Goal: Task Accomplishment & Management: Manage account settings

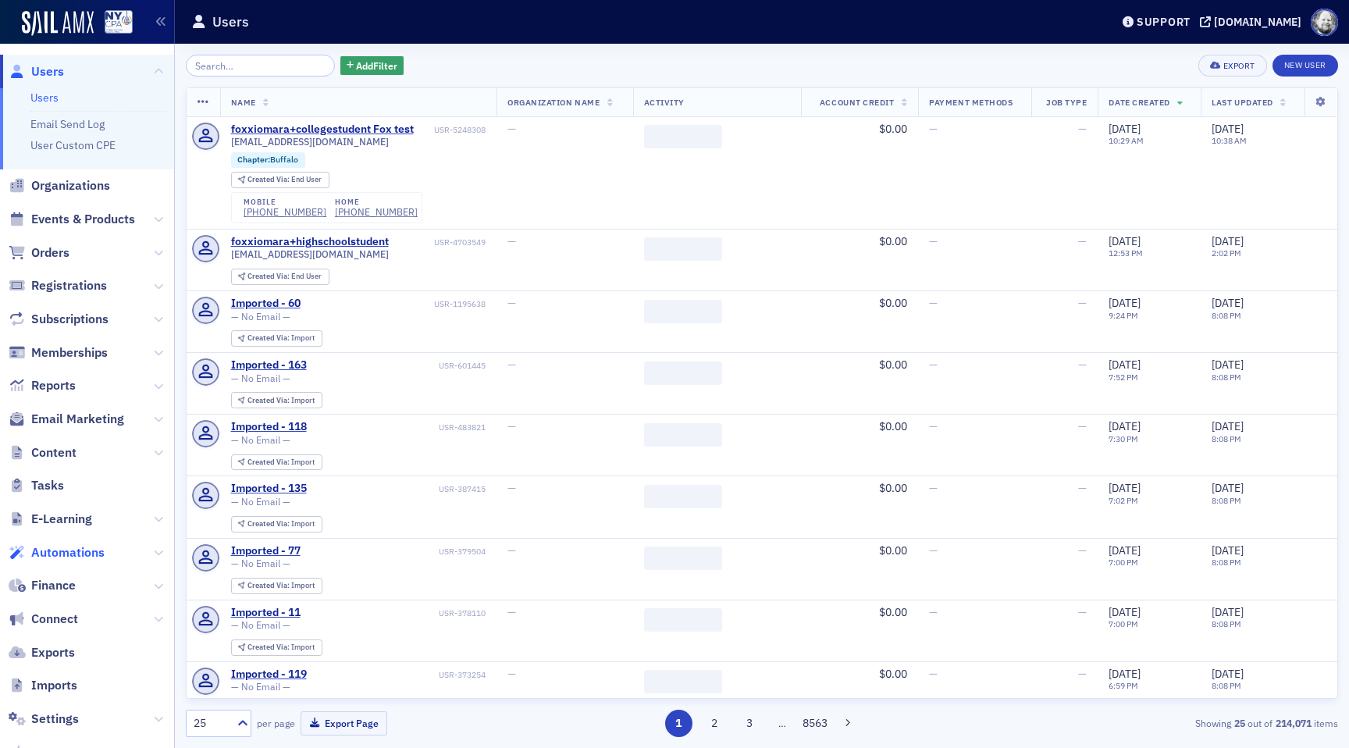
click at [71, 553] on span "Automations" at bounding box center [67, 552] width 73 height 17
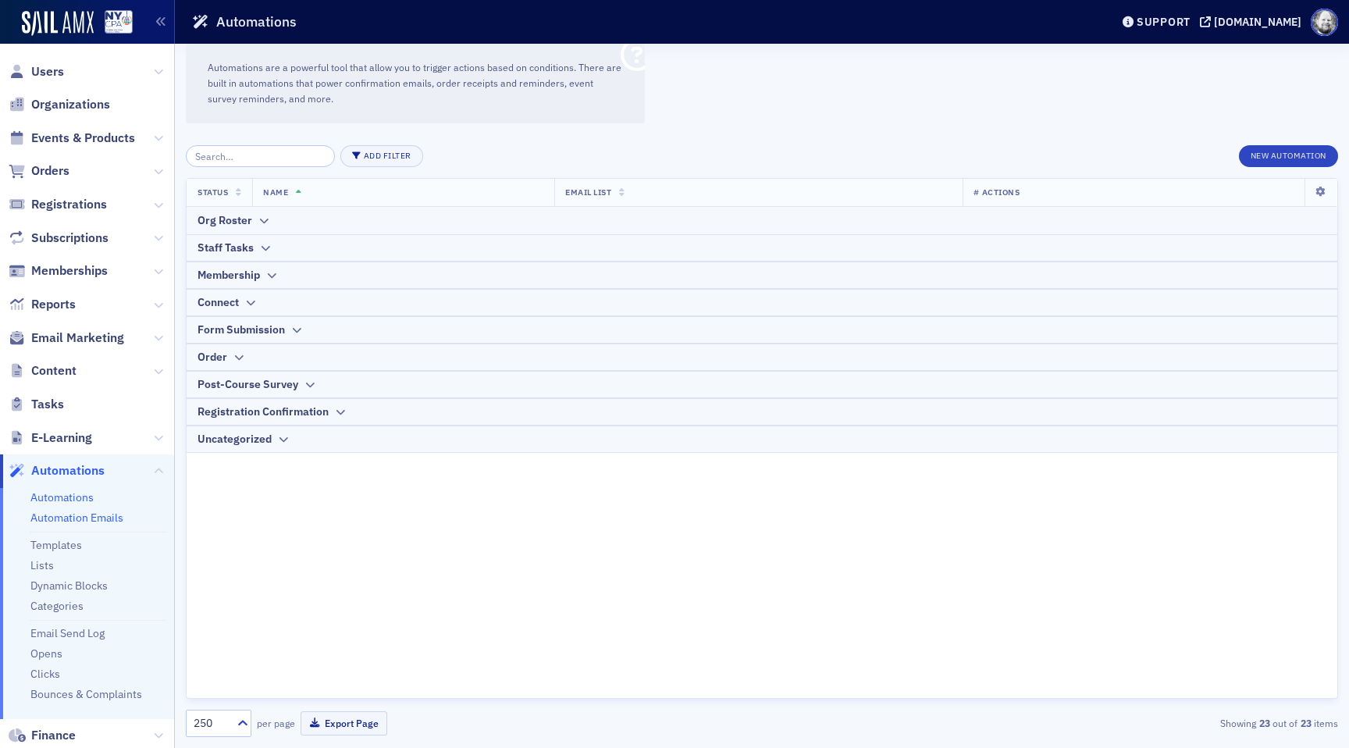
click at [86, 517] on link "Automation Emails" at bounding box center [76, 517] width 93 height 14
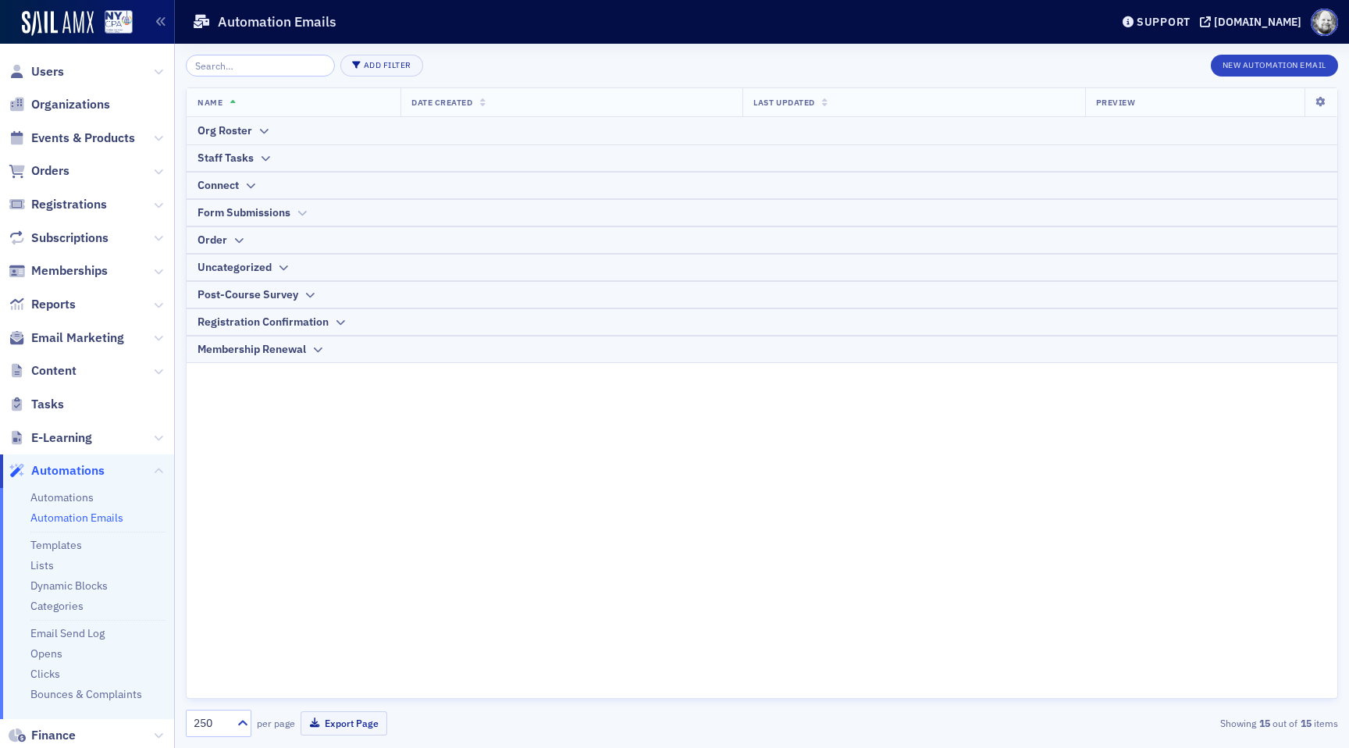
click at [296, 208] on icon at bounding box center [302, 212] width 12 height 9
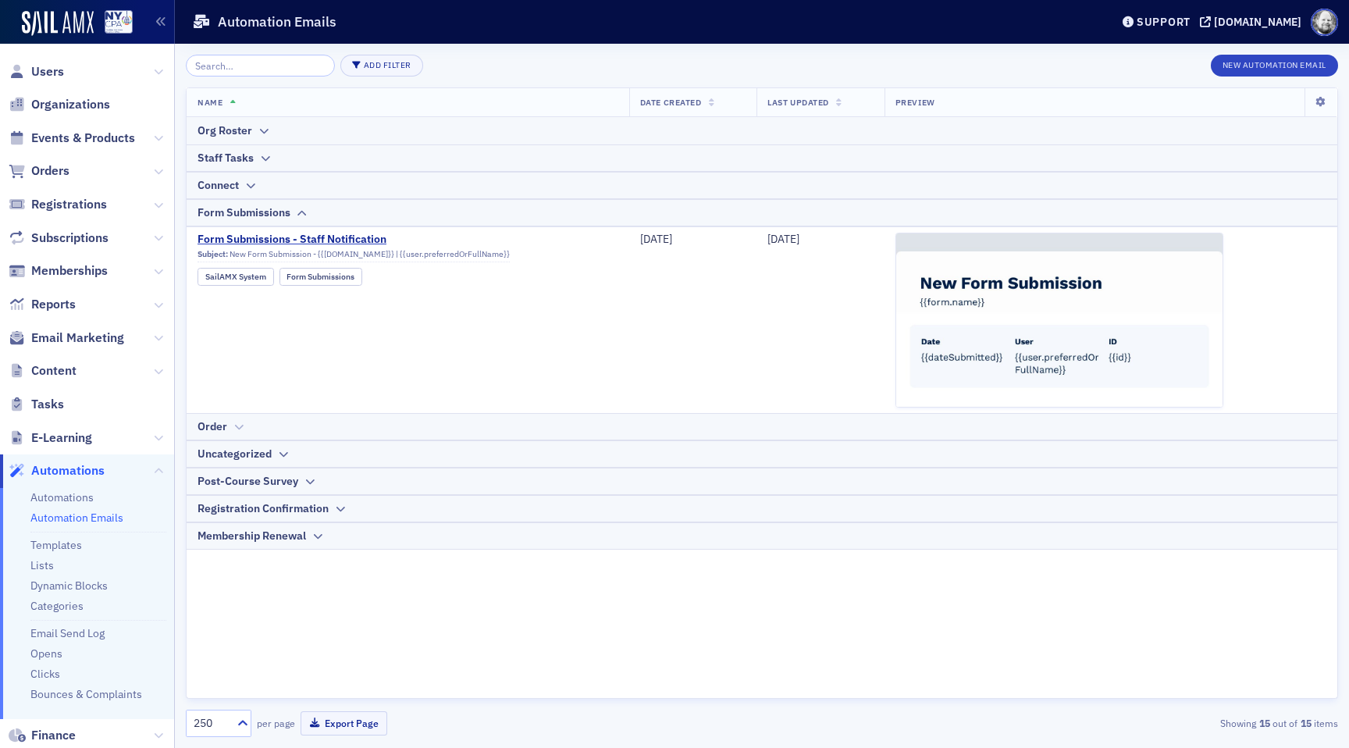
click at [241, 418] on div at bounding box center [239, 426] width 12 height 16
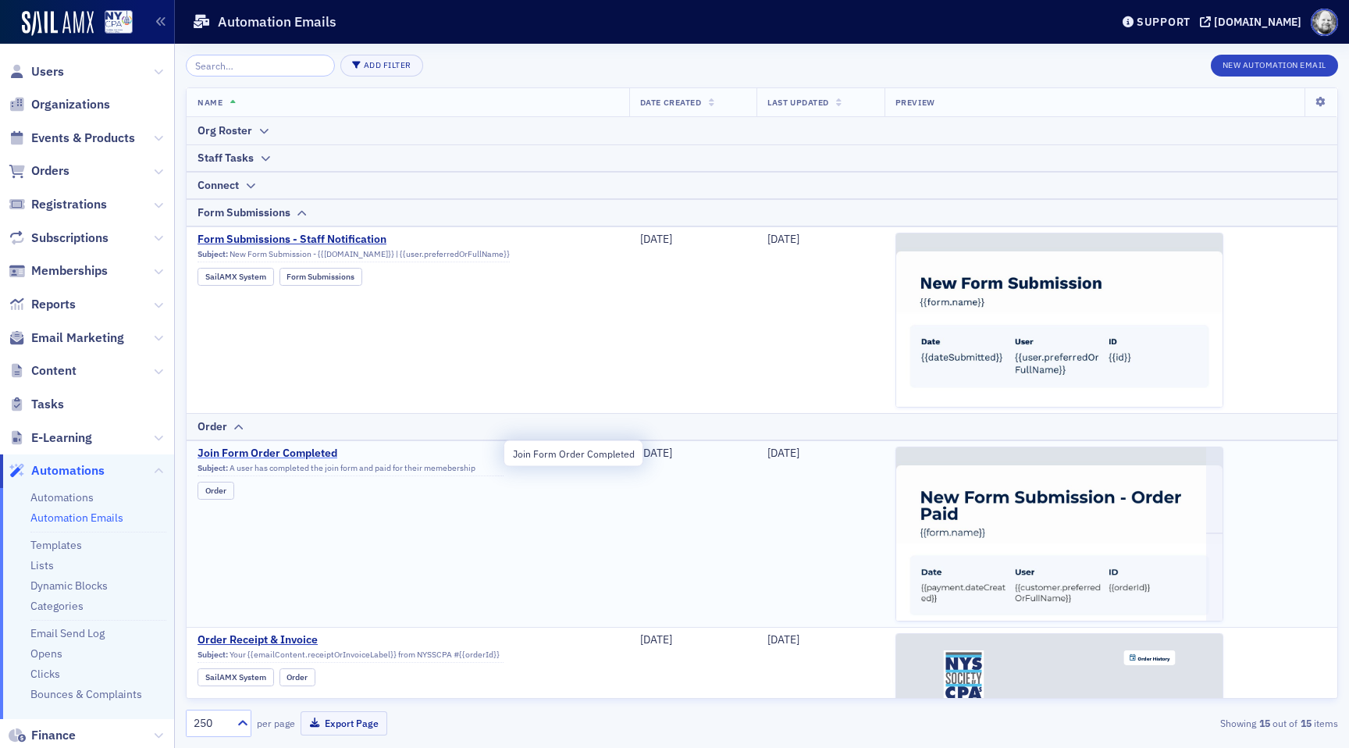
click at [265, 456] on span "Join Form Order Completed" at bounding box center [350, 453] width 306 height 14
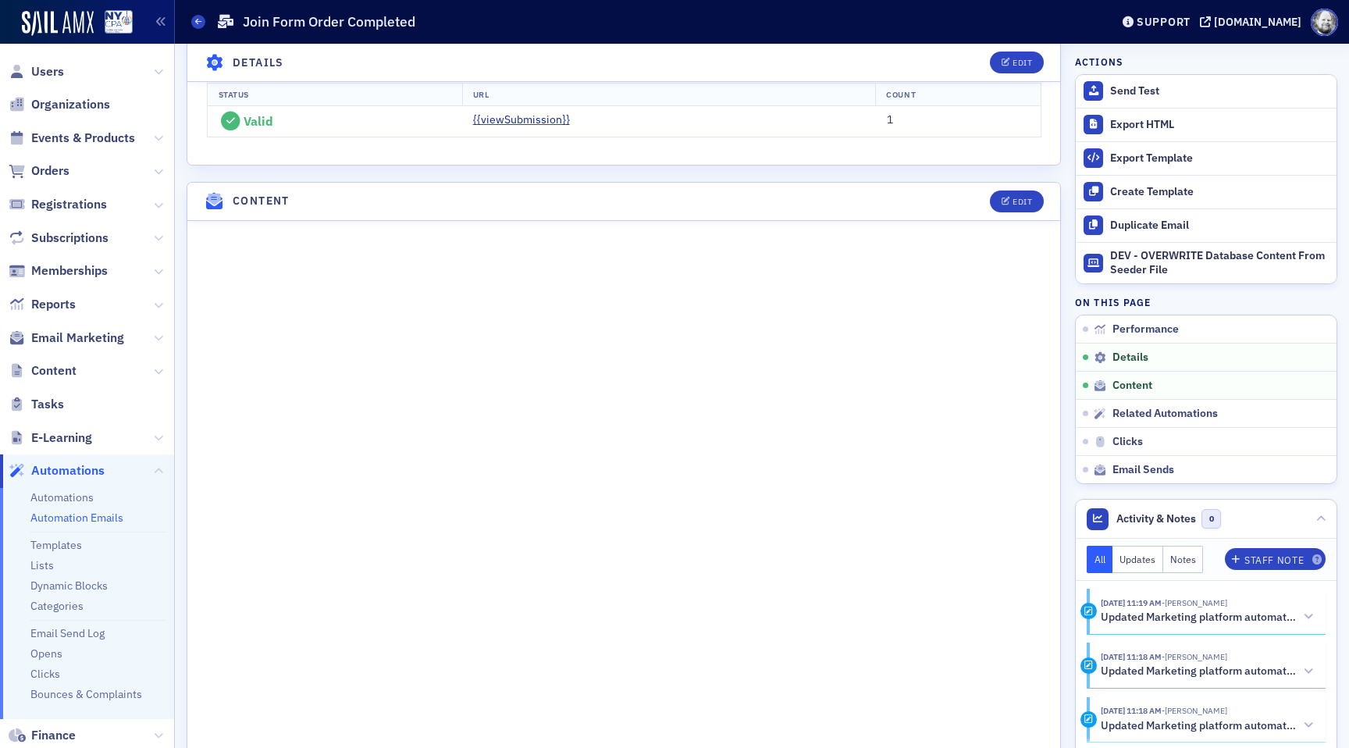
scroll to position [236, 0]
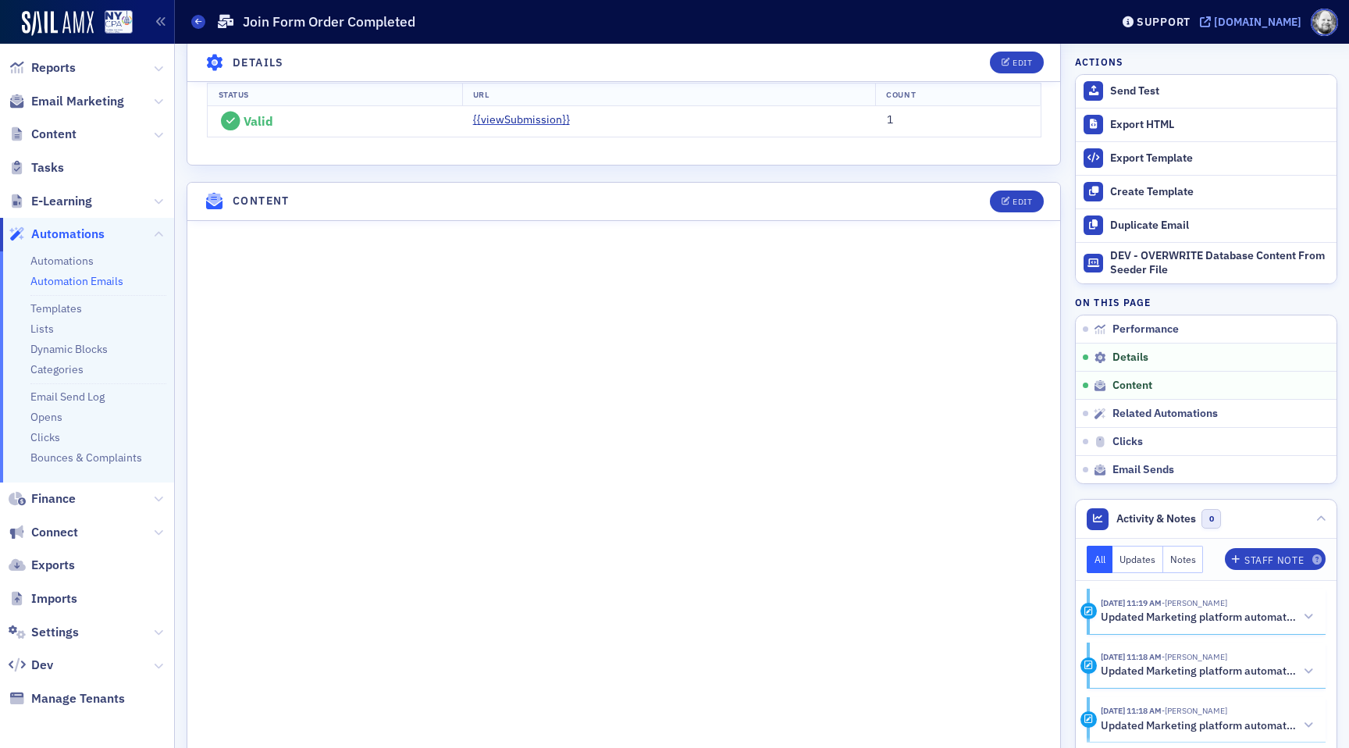
click at [1214, 23] on div "[DOMAIN_NAME]" at bounding box center [1257, 22] width 87 height 14
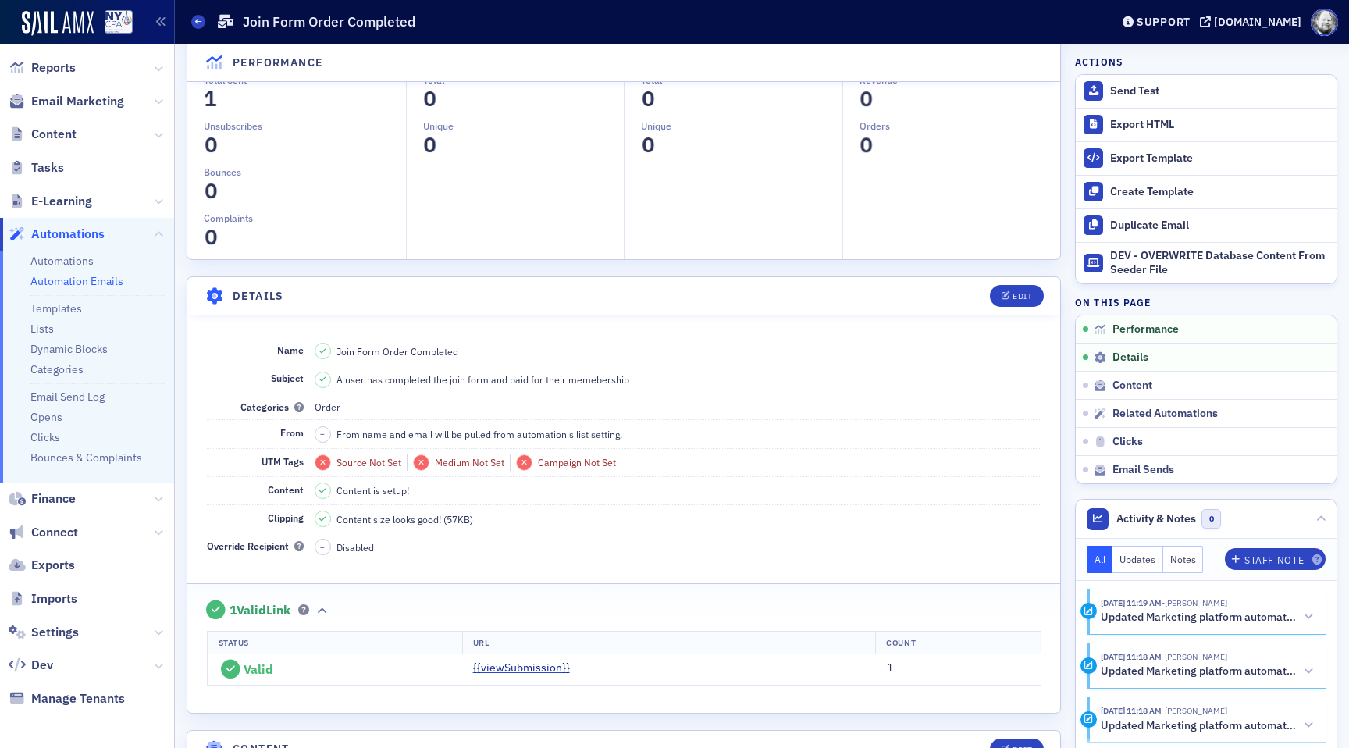
scroll to position [0, 0]
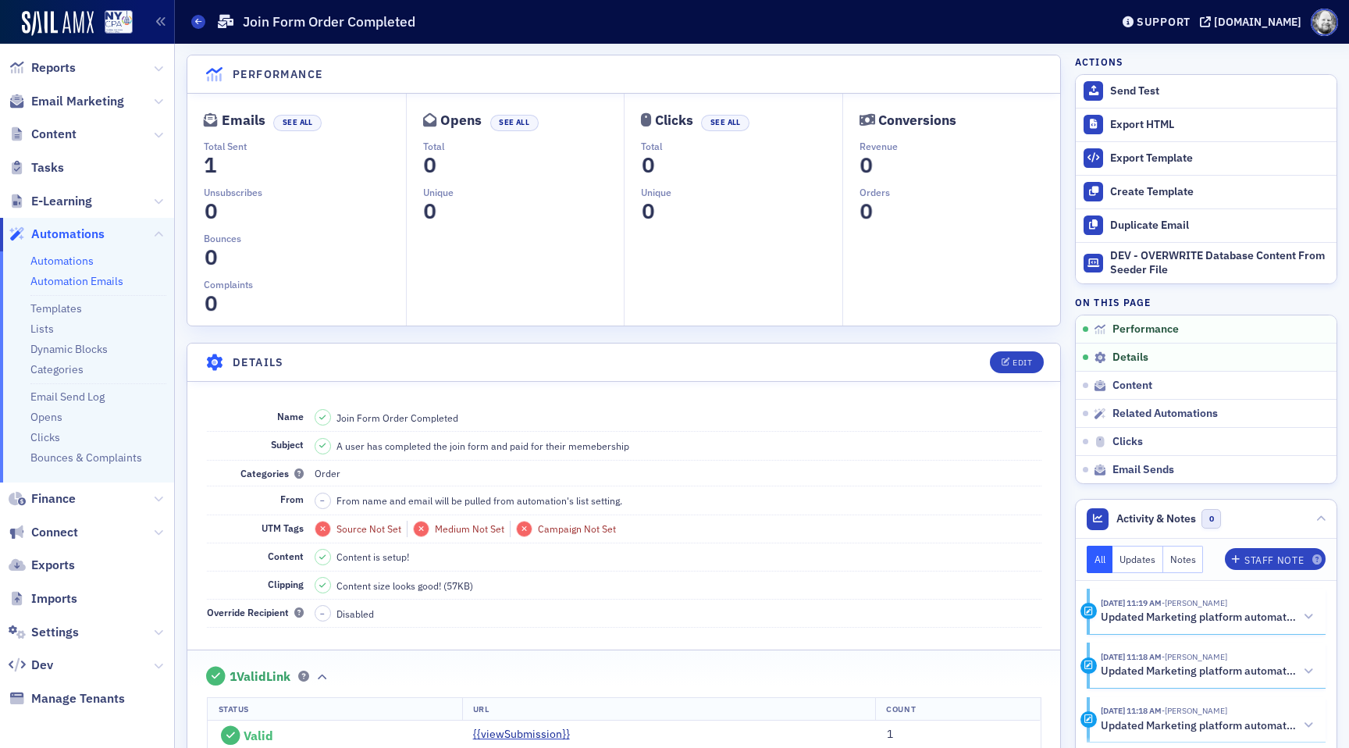
click at [69, 256] on link "Automations" at bounding box center [61, 261] width 63 height 14
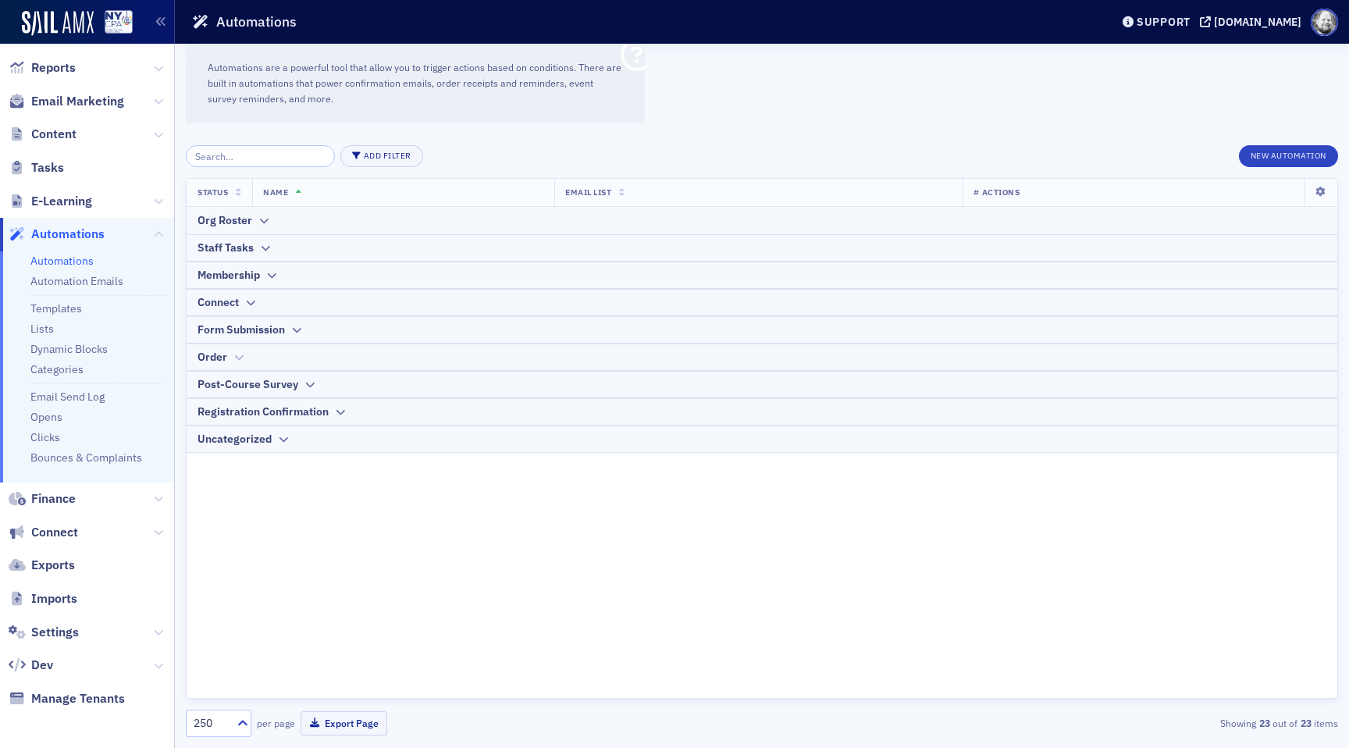
click at [233, 360] on icon at bounding box center [239, 357] width 12 height 9
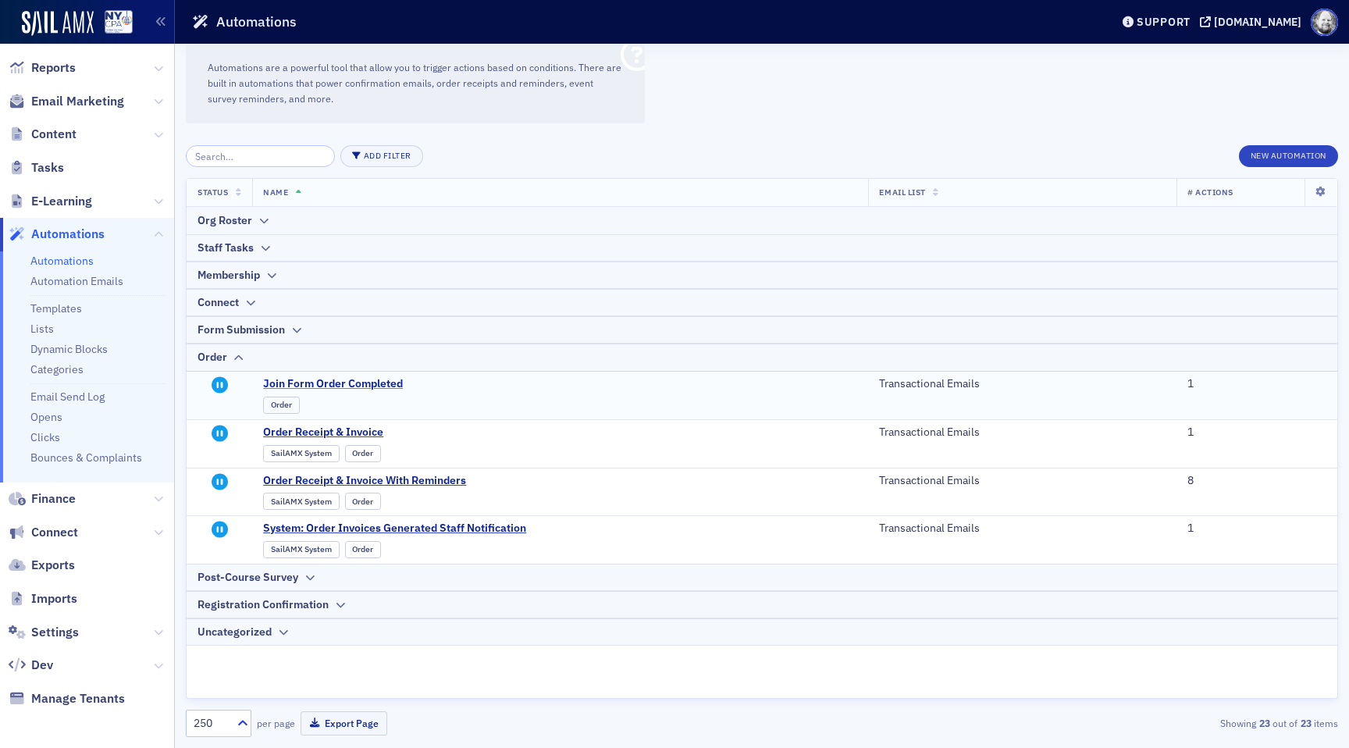
click at [340, 385] on span "Join Form Order Completed" at bounding box center [416, 384] width 306 height 14
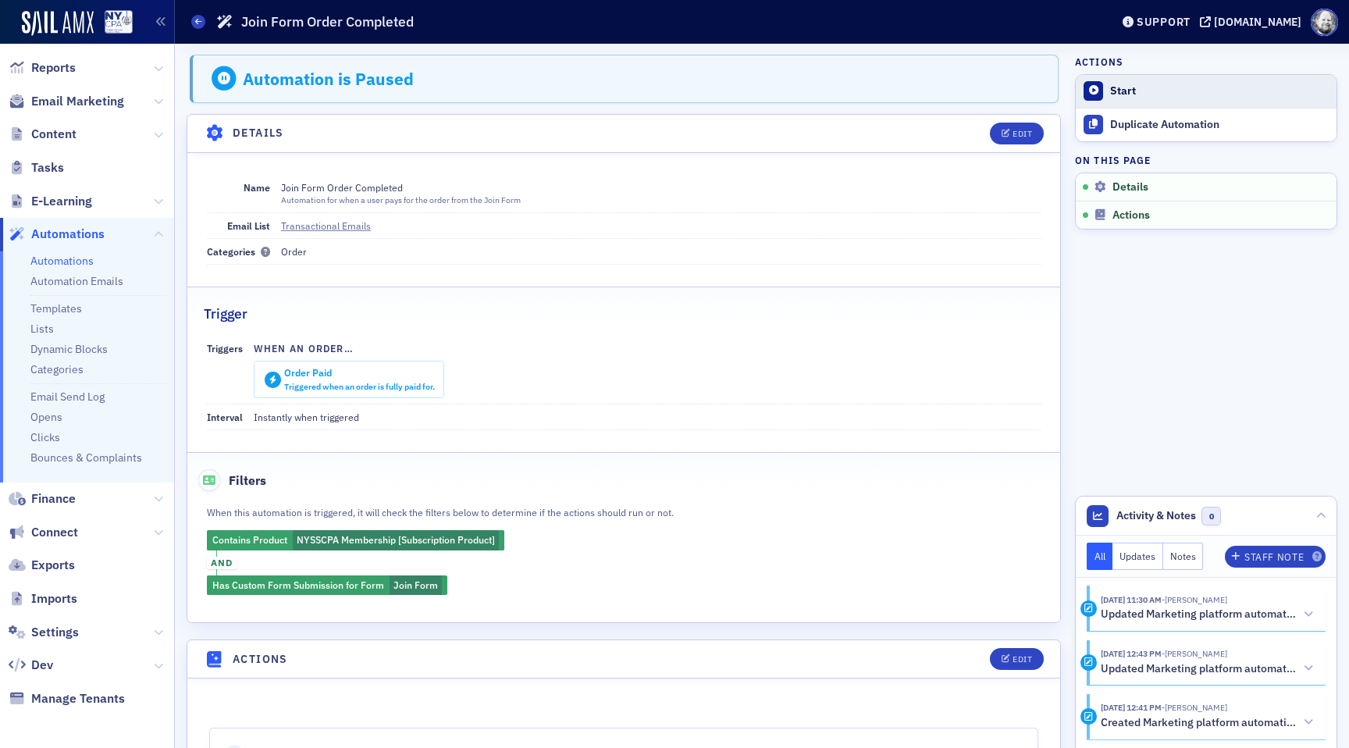
click at [1132, 84] on div "Start" at bounding box center [1219, 91] width 219 height 14
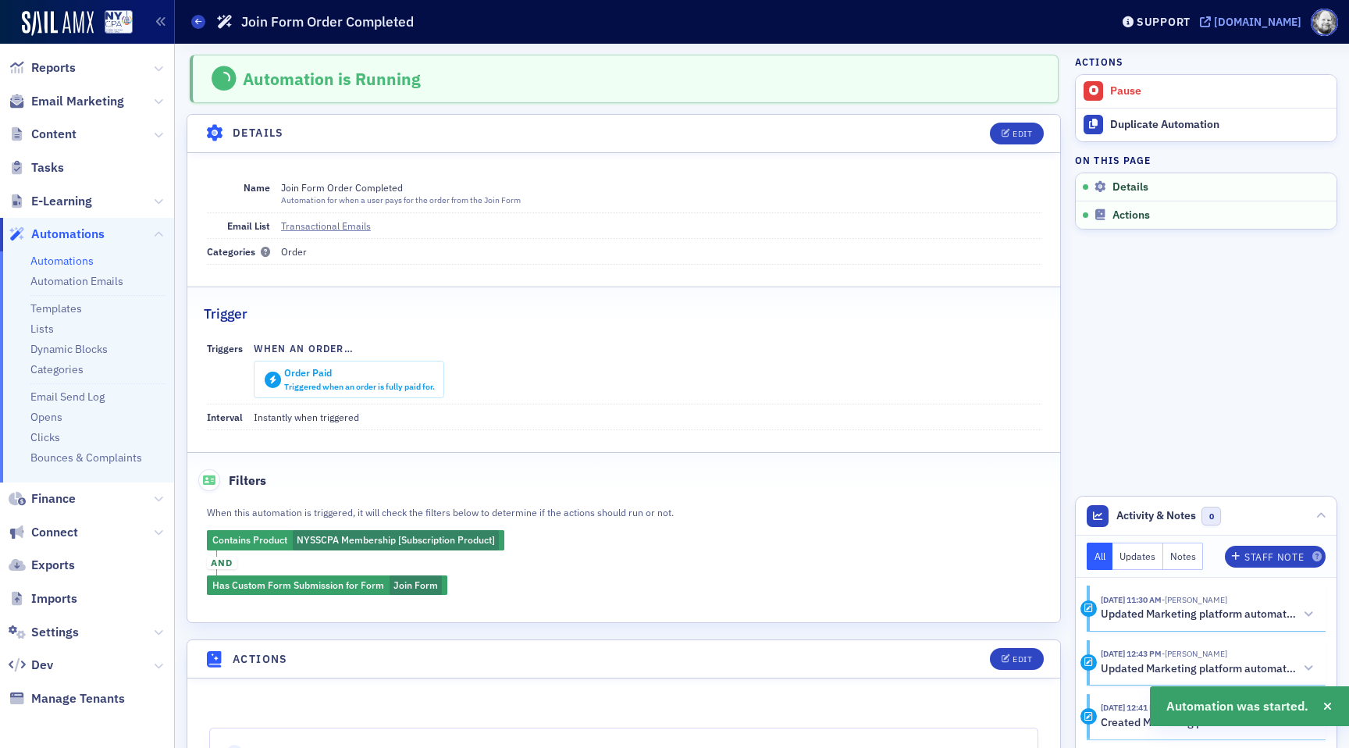
click at [1214, 20] on div "[DOMAIN_NAME]" at bounding box center [1257, 22] width 87 height 14
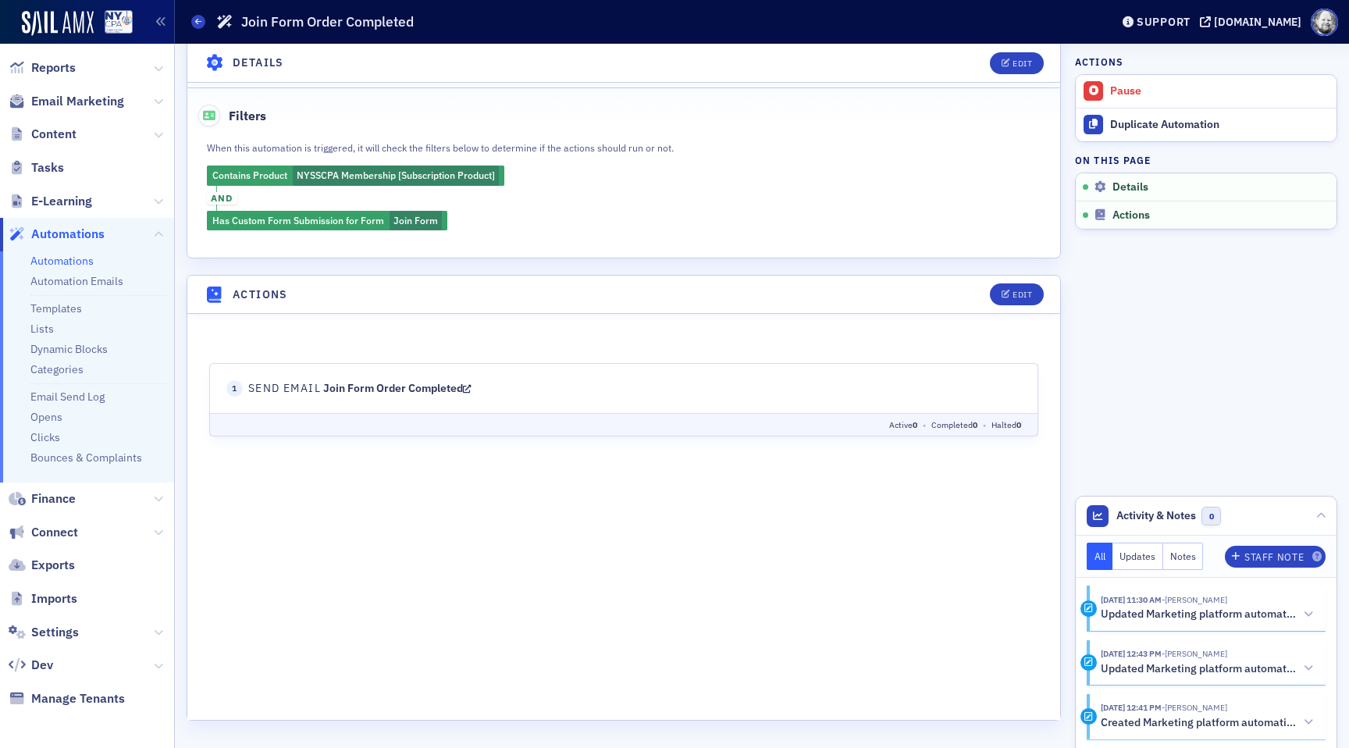
scroll to position [364, 0]
click at [471, 389] on icon at bounding box center [467, 388] width 9 height 11
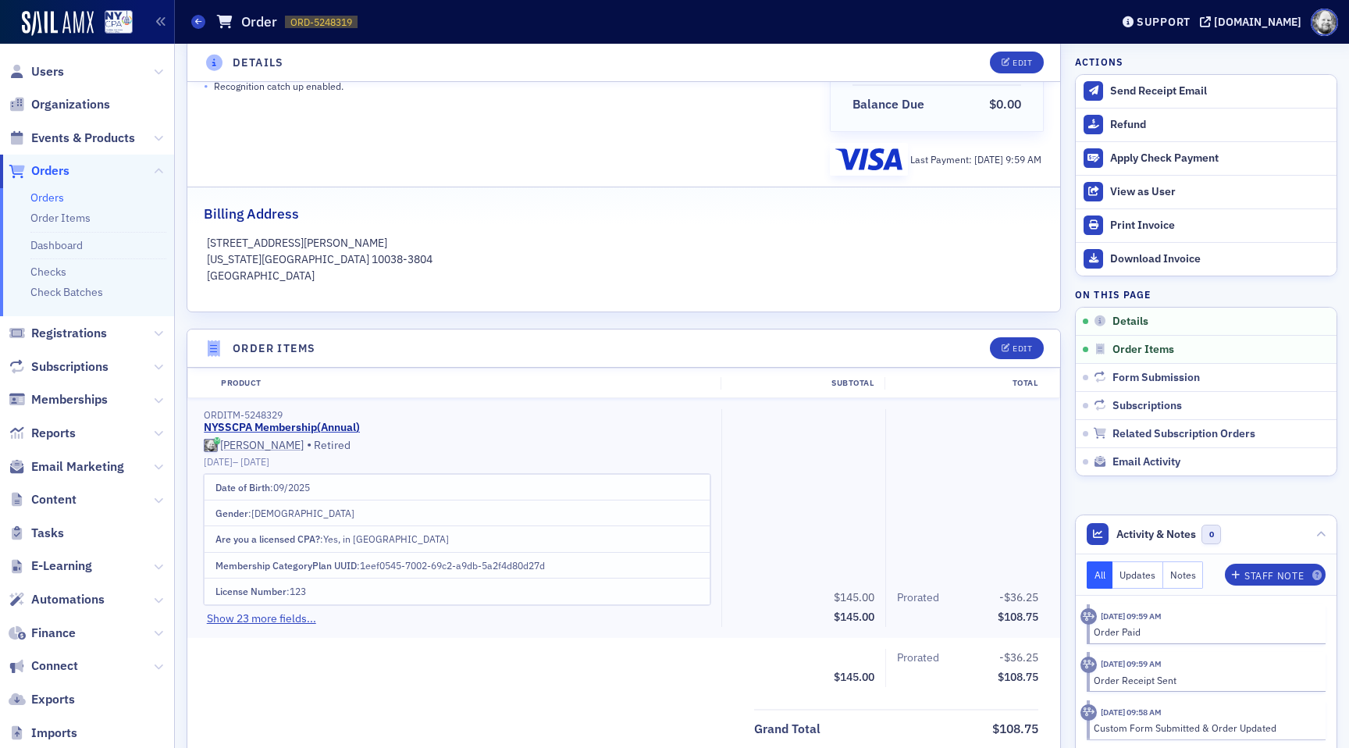
scroll to position [304, 0]
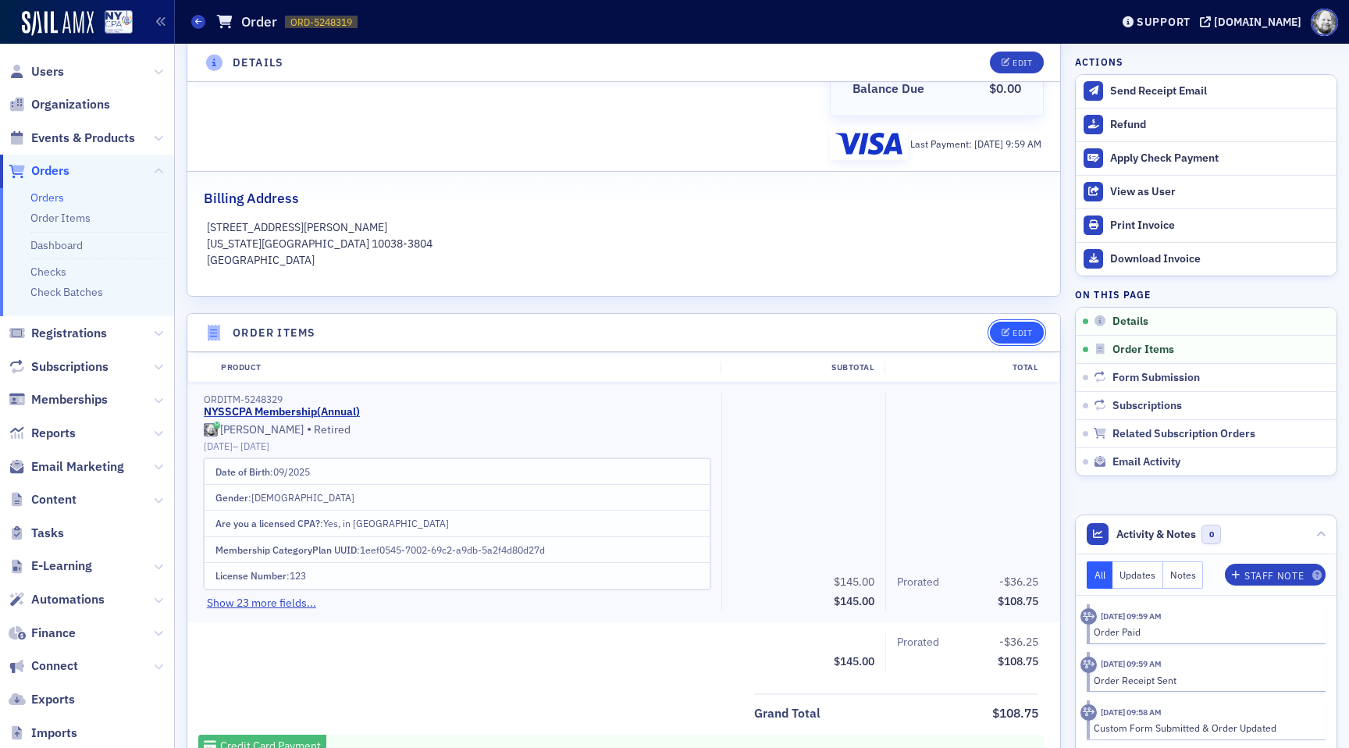
click at [1012, 325] on button "Edit" at bounding box center [1017, 333] width 54 height 22
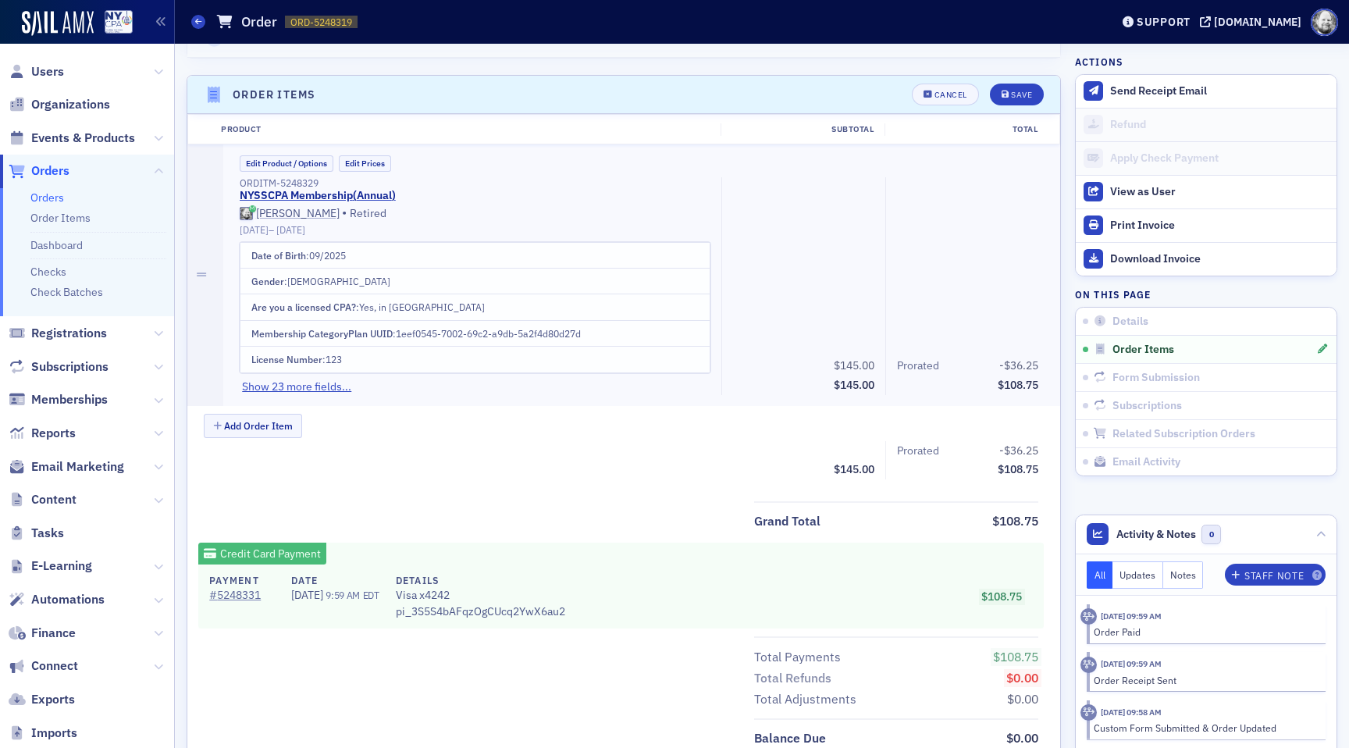
scroll to position [565, 0]
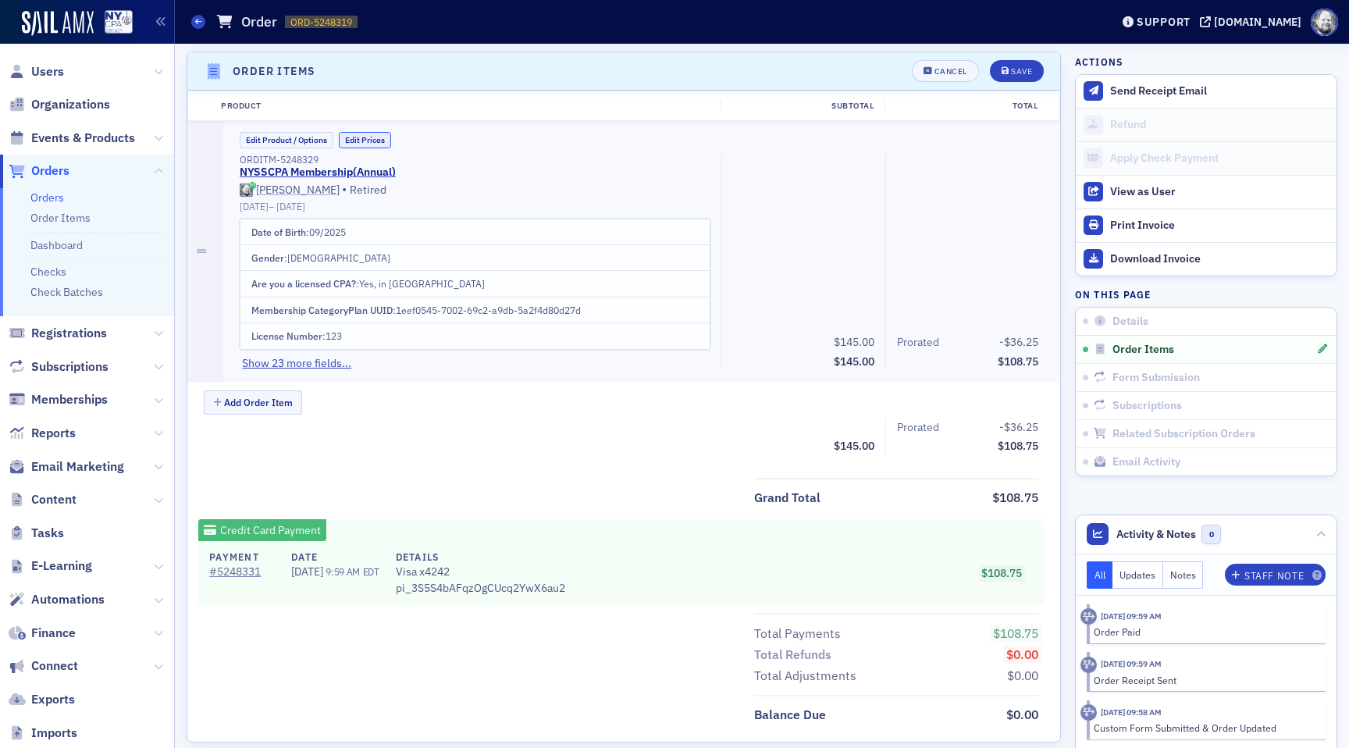
click at [363, 135] on button "Edit Prices" at bounding box center [365, 140] width 52 height 16
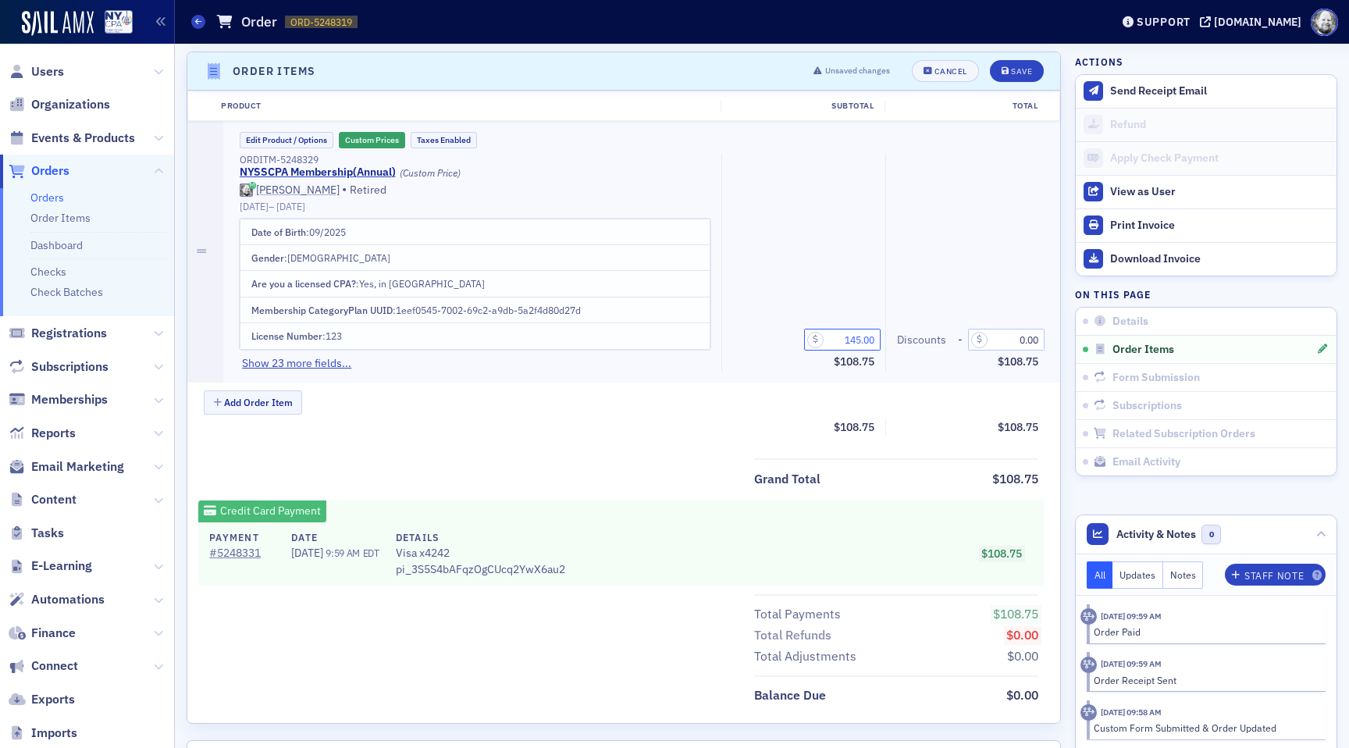
click at [858, 339] on input "145.00" at bounding box center [842, 340] width 76 height 22
type input "146.00"
click at [1008, 62] on button "Save" at bounding box center [1017, 71] width 54 height 22
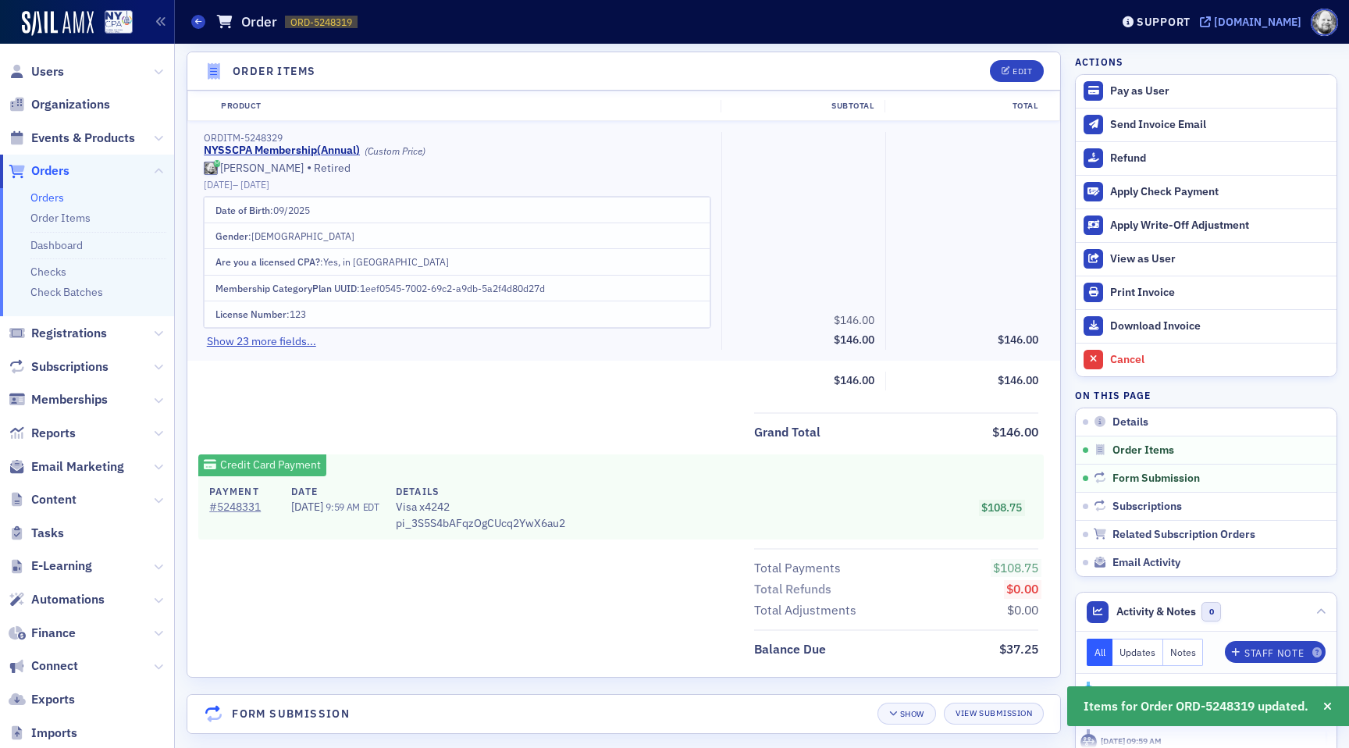
click at [1235, 24] on div "[DOMAIN_NAME]" at bounding box center [1257, 22] width 87 height 14
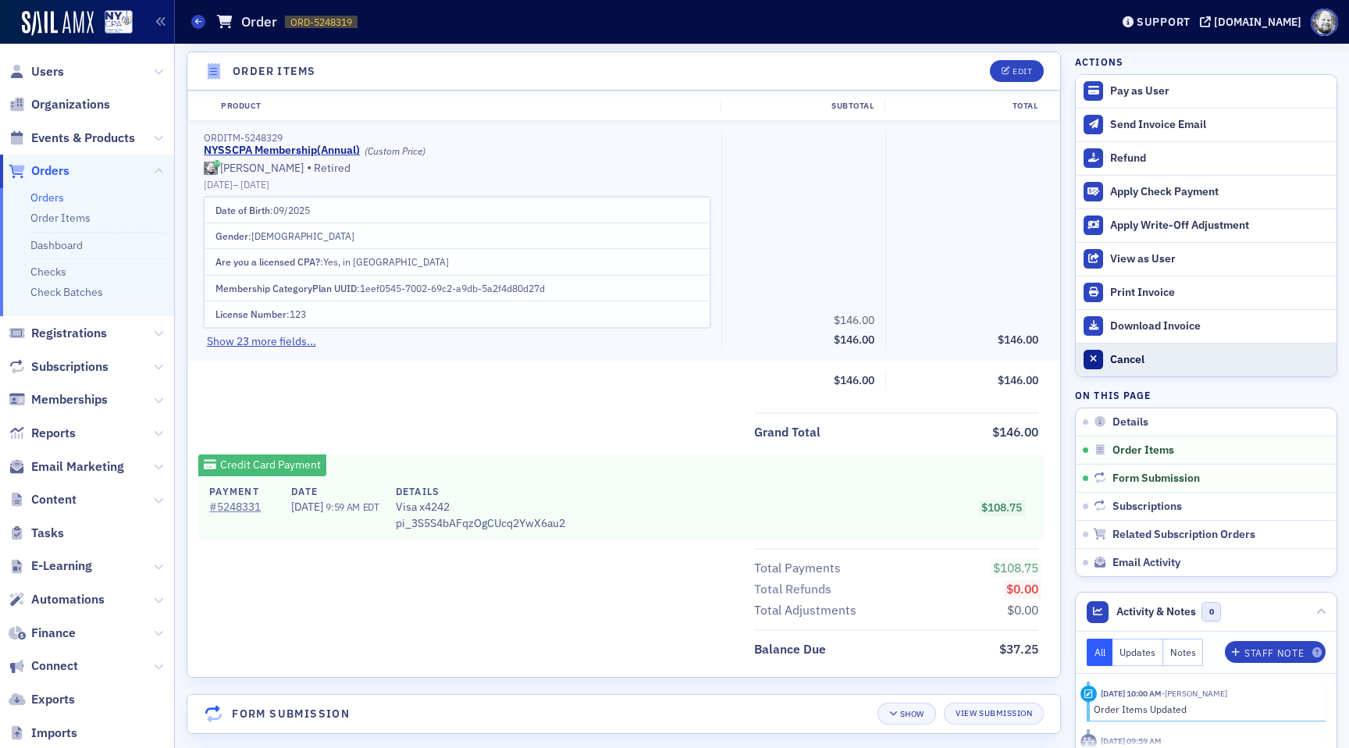
click at [1120, 357] on div "Cancel" at bounding box center [1219, 360] width 219 height 14
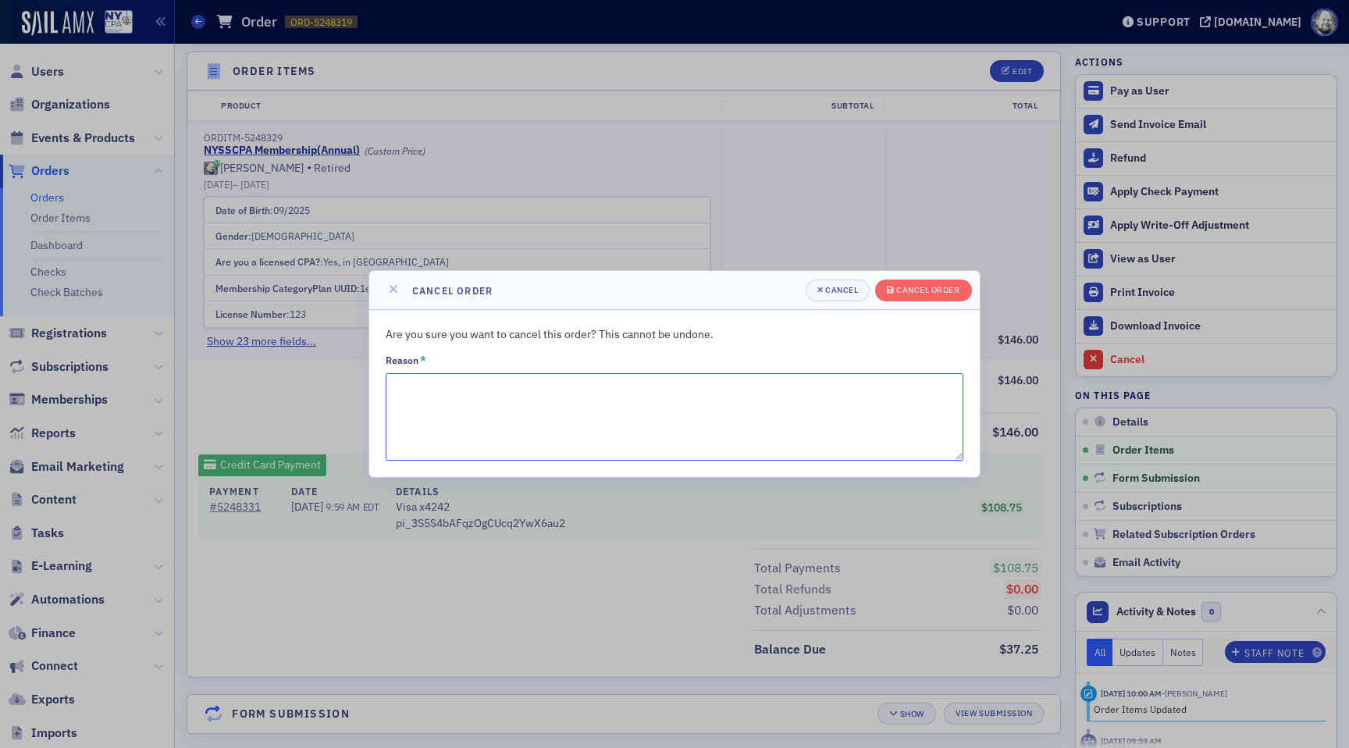
click at [801, 413] on textarea "Reason *" at bounding box center [674, 416] width 577 height 87
type textarea "a"
type textarea "testing"
click at [898, 291] on div "Cancel order" at bounding box center [927, 290] width 63 height 9
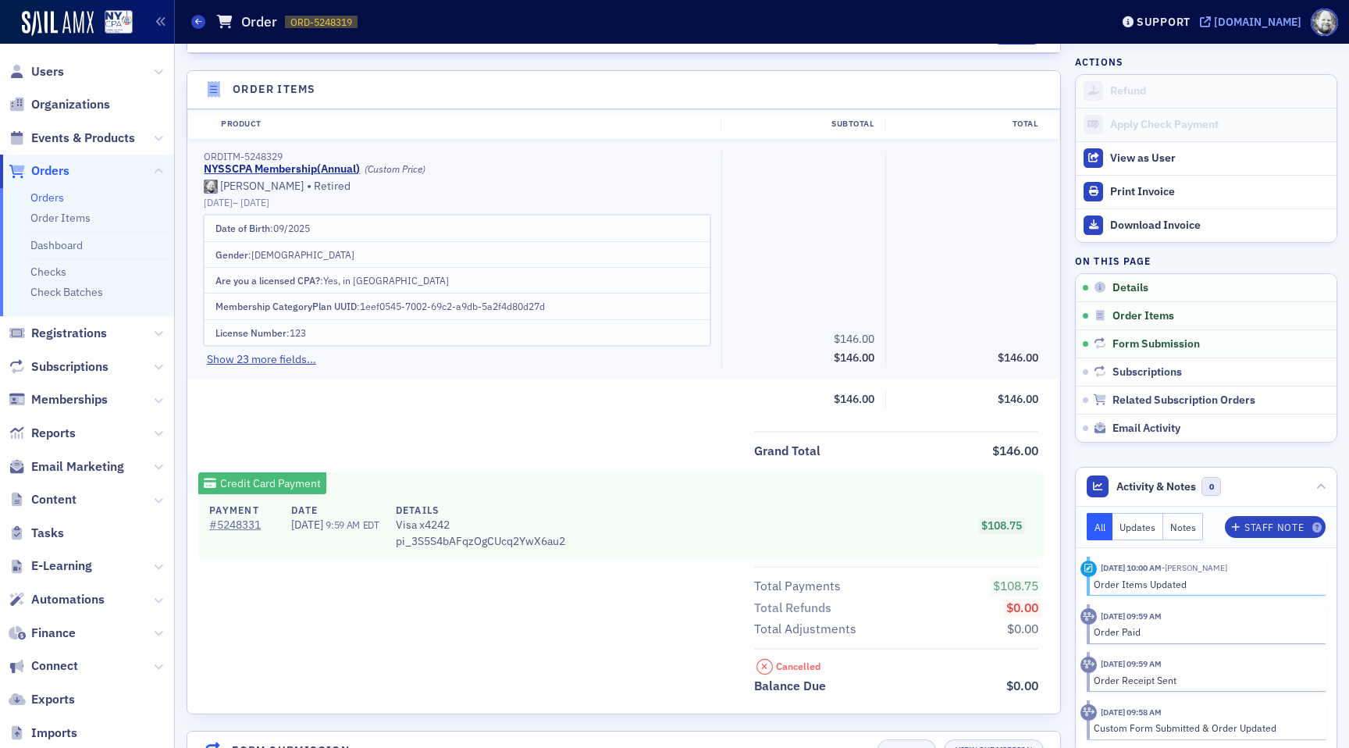
click at [1218, 26] on div "[DOMAIN_NAME]" at bounding box center [1257, 22] width 87 height 14
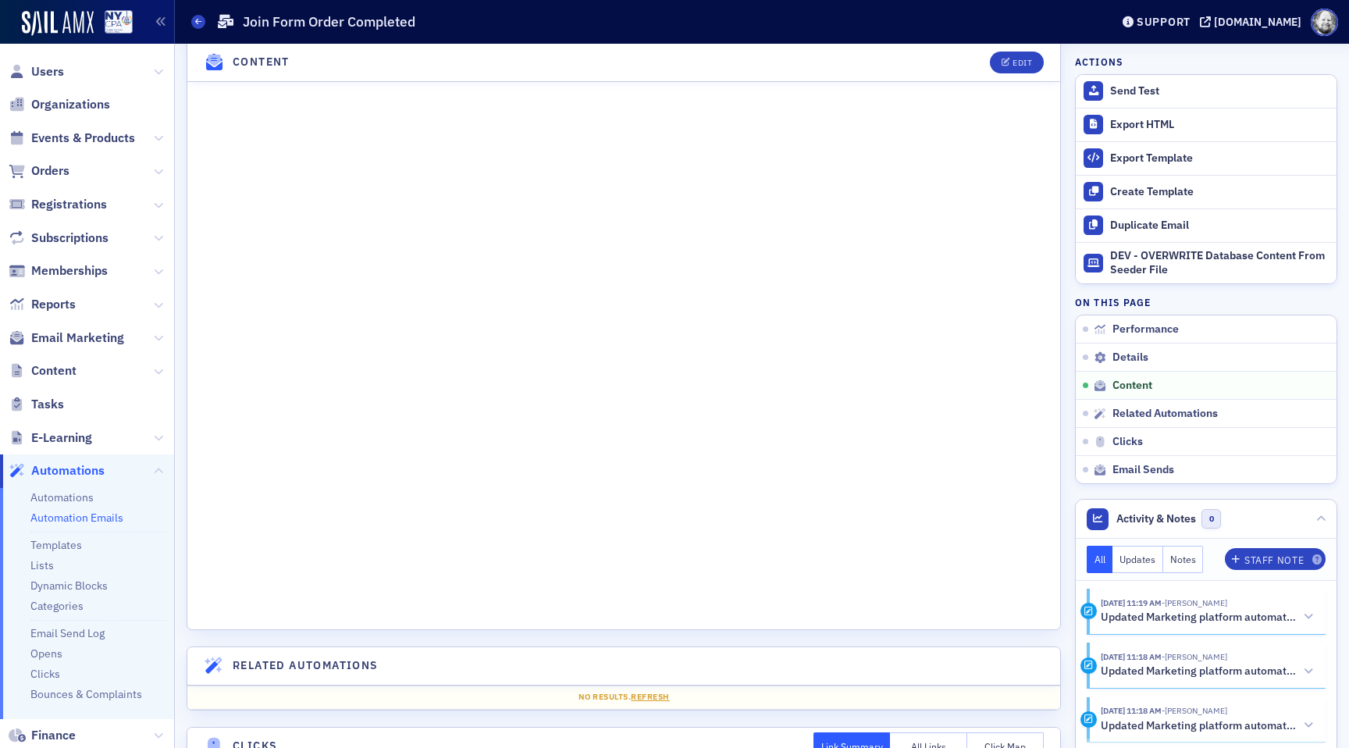
scroll to position [1434, 0]
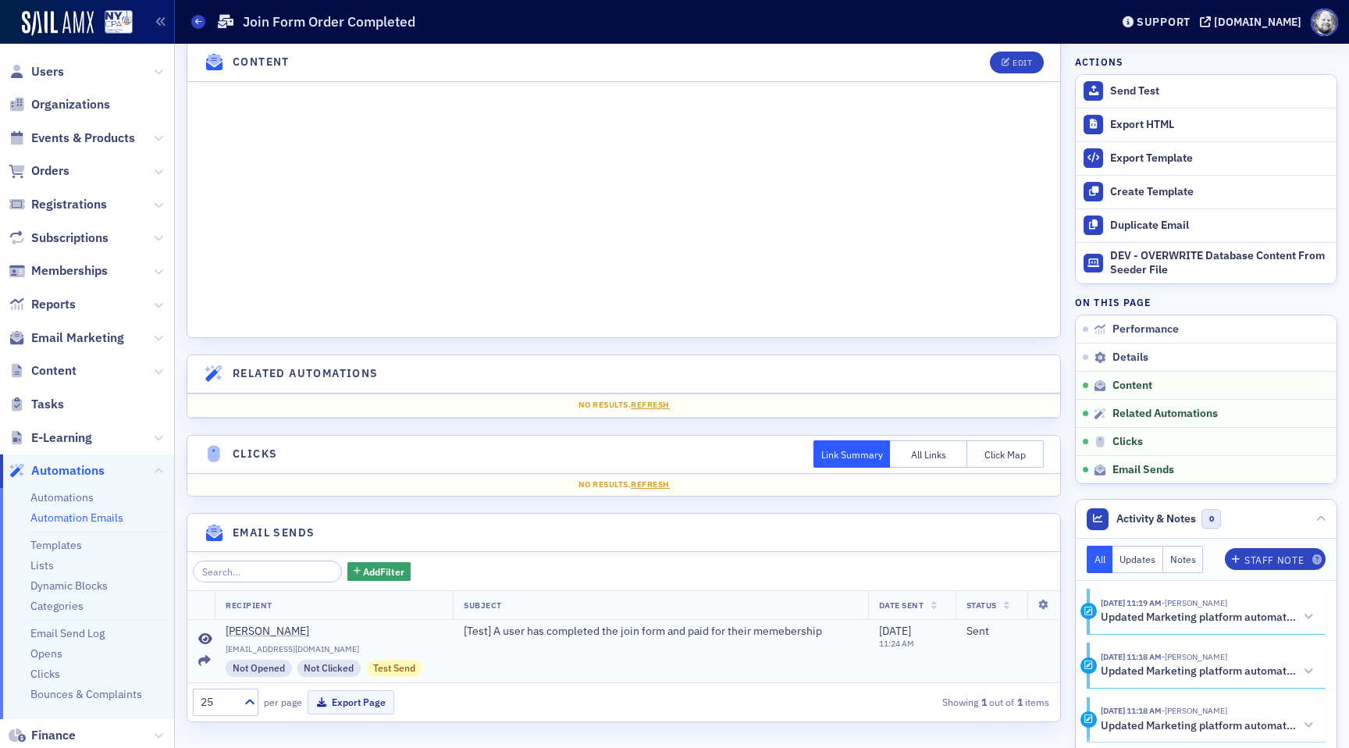
click at [204, 636] on icon at bounding box center [205, 639] width 14 height 12
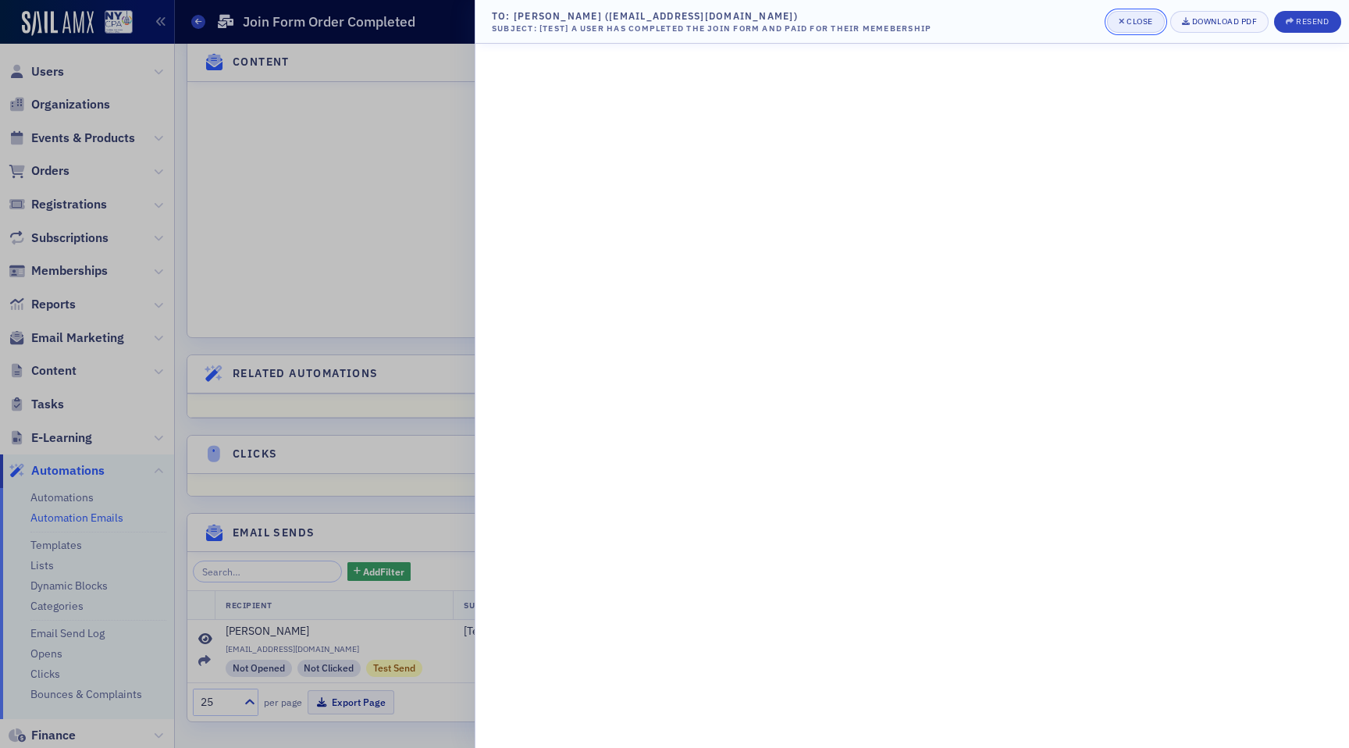
click at [1134, 26] on div "Close" at bounding box center [1139, 21] width 27 height 9
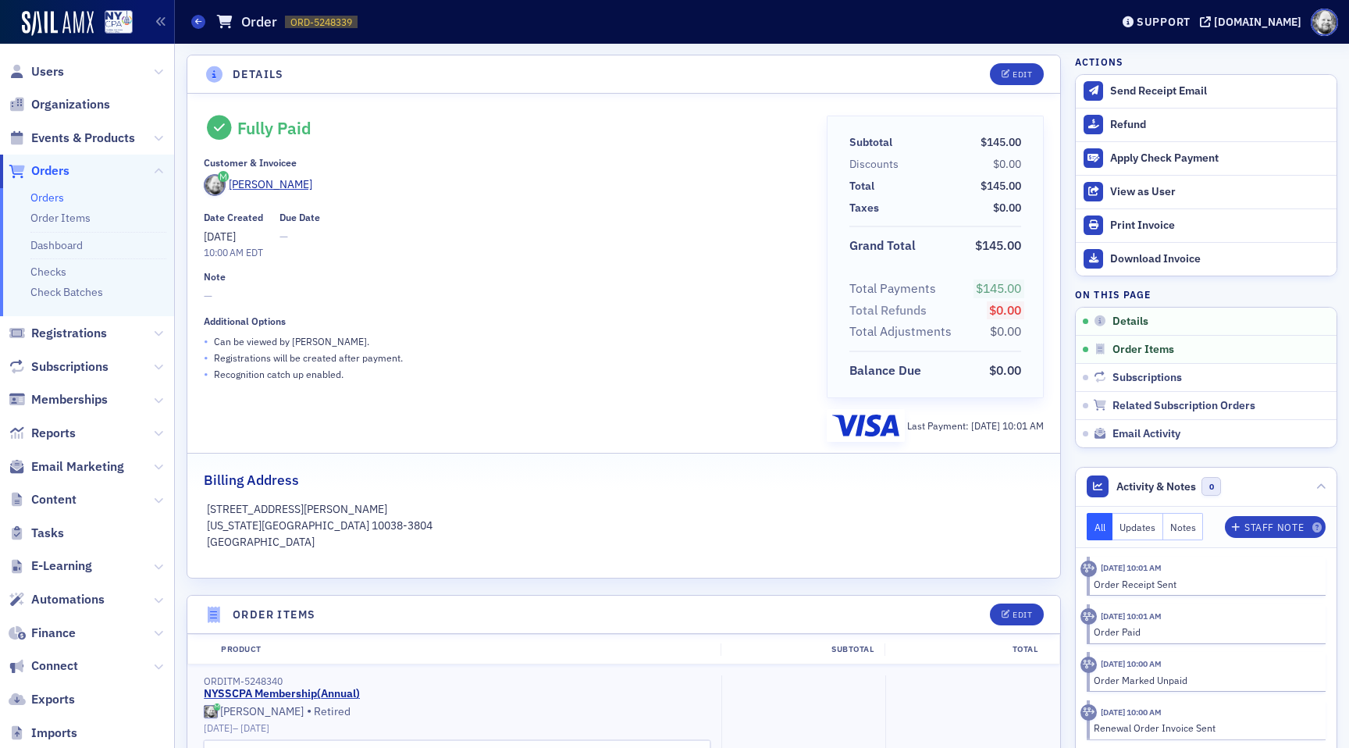
click at [55, 189] on ul "Orders Order Items Dashboard Checks Check Batches" at bounding box center [87, 252] width 174 height 129
click at [55, 197] on link "Orders" at bounding box center [47, 197] width 34 height 14
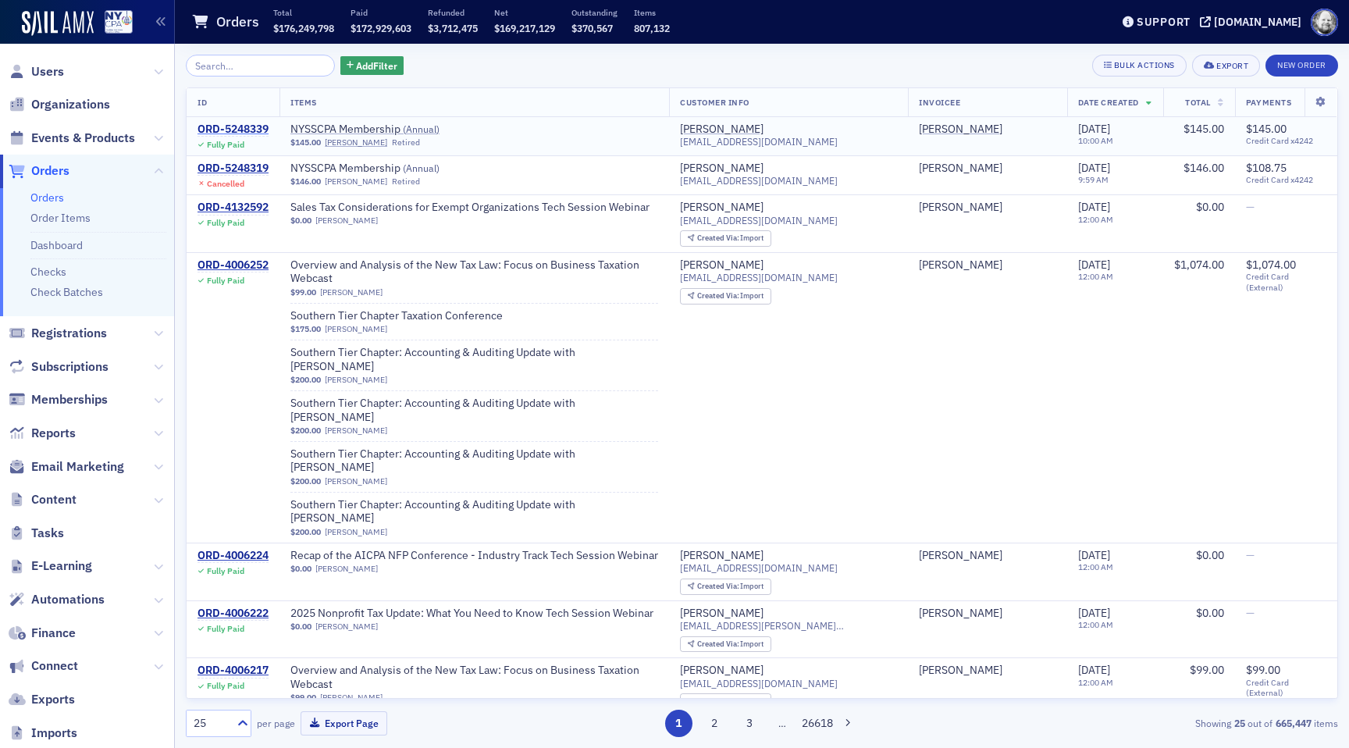
click at [224, 132] on div "ORD-5248339" at bounding box center [232, 130] width 71 height 14
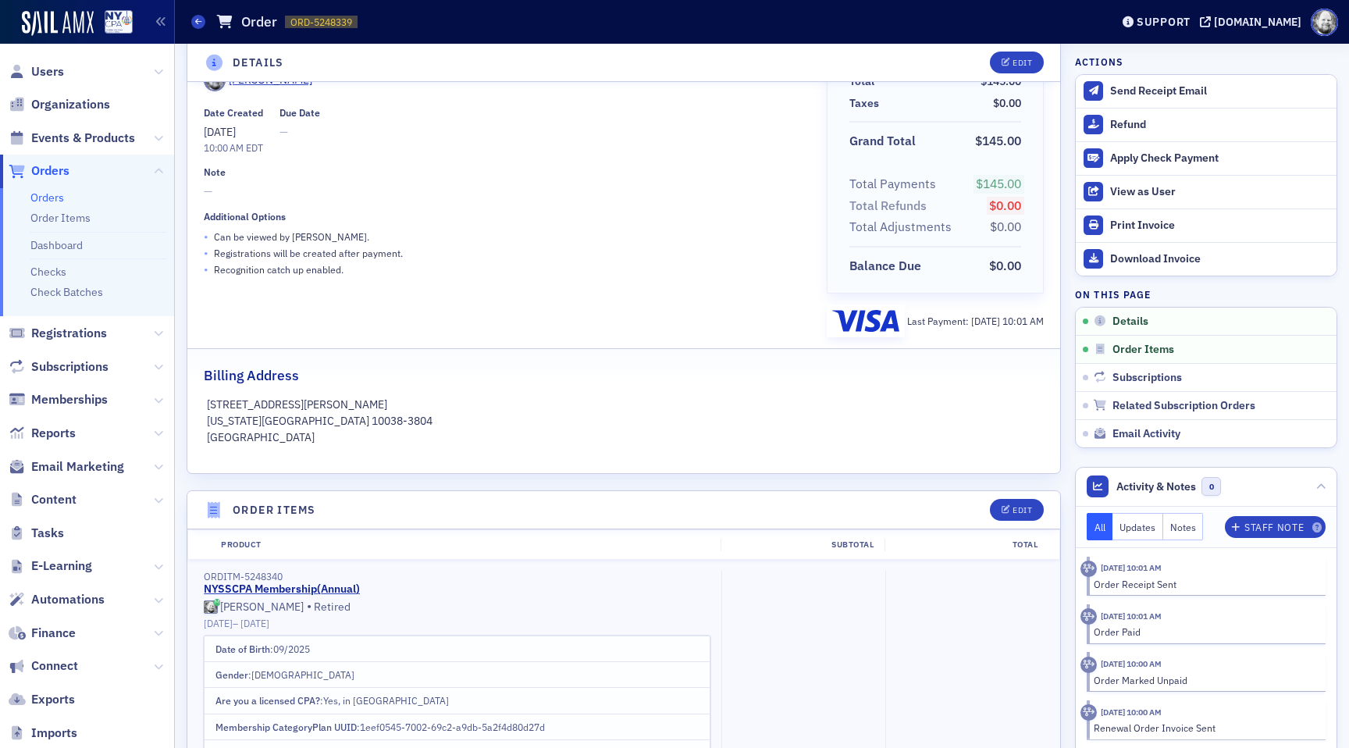
scroll to position [215, 0]
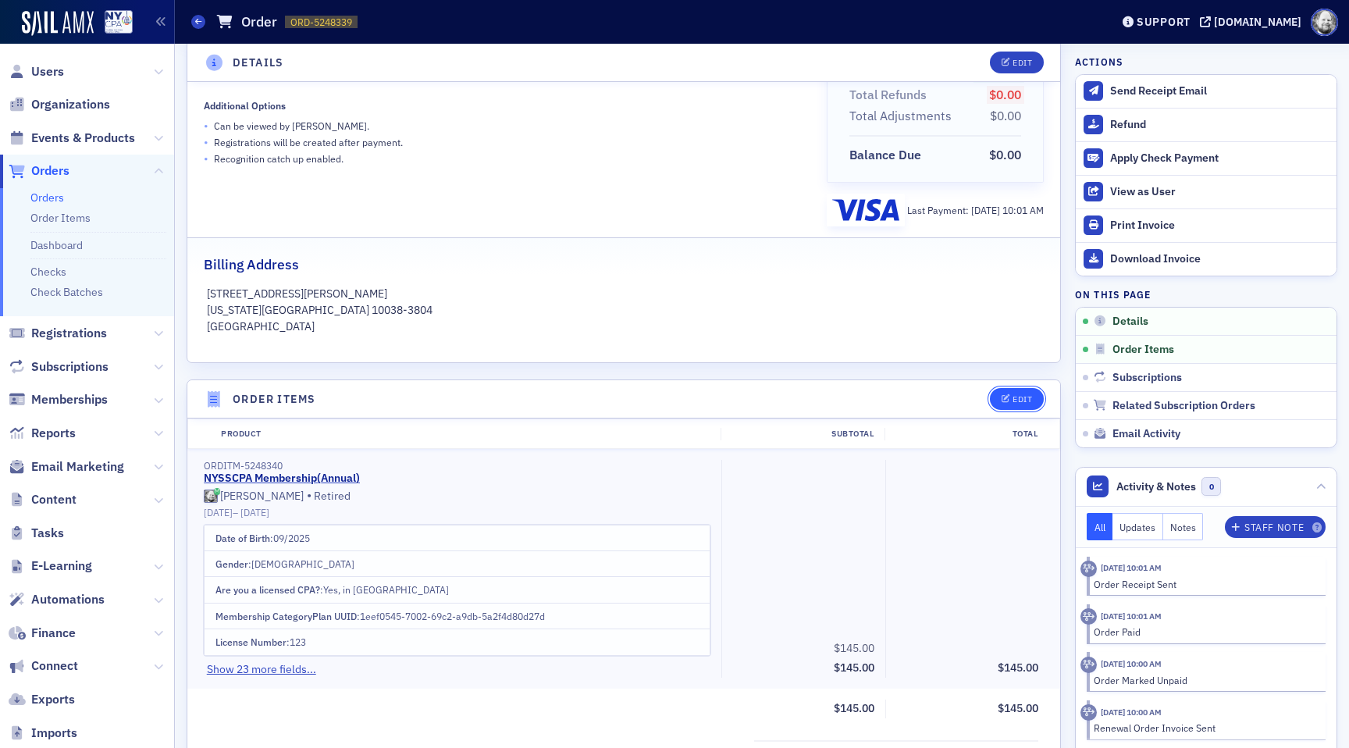
click at [1004, 394] on button "Edit" at bounding box center [1017, 399] width 54 height 22
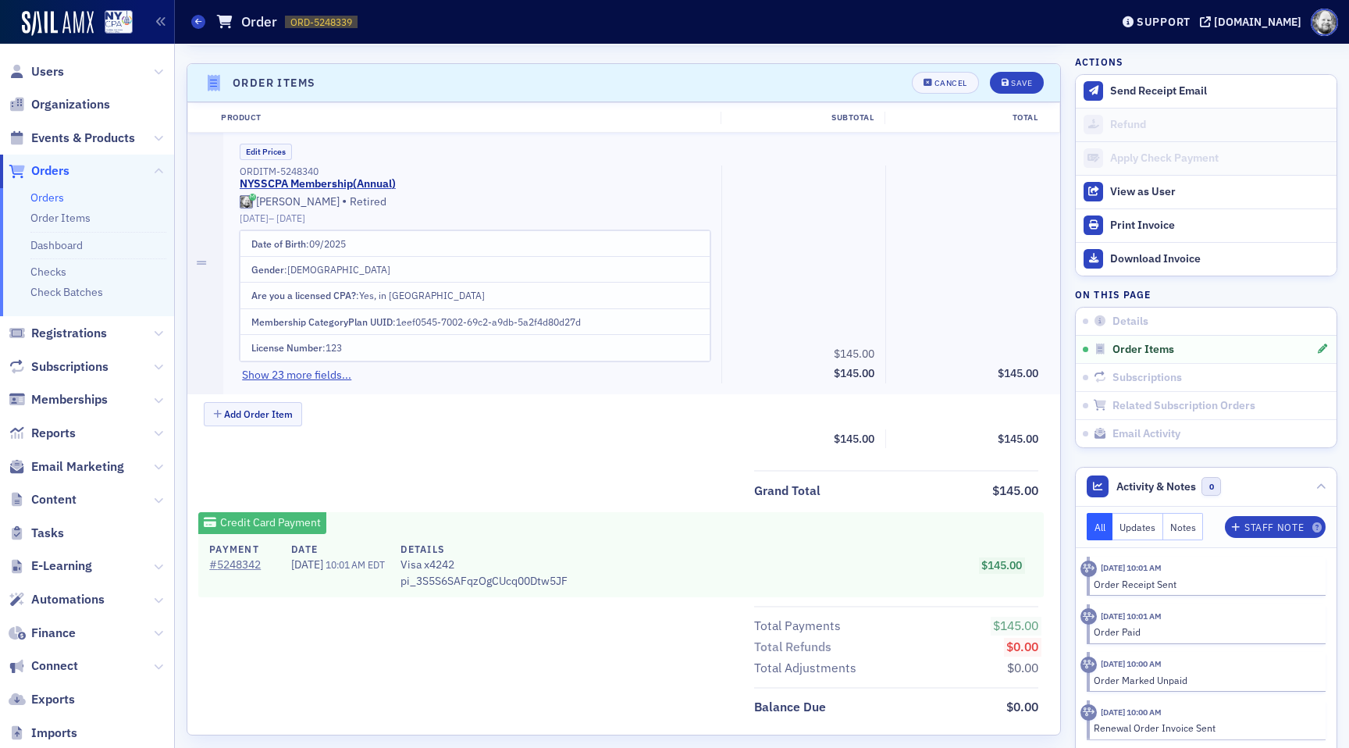
scroll to position [543, 0]
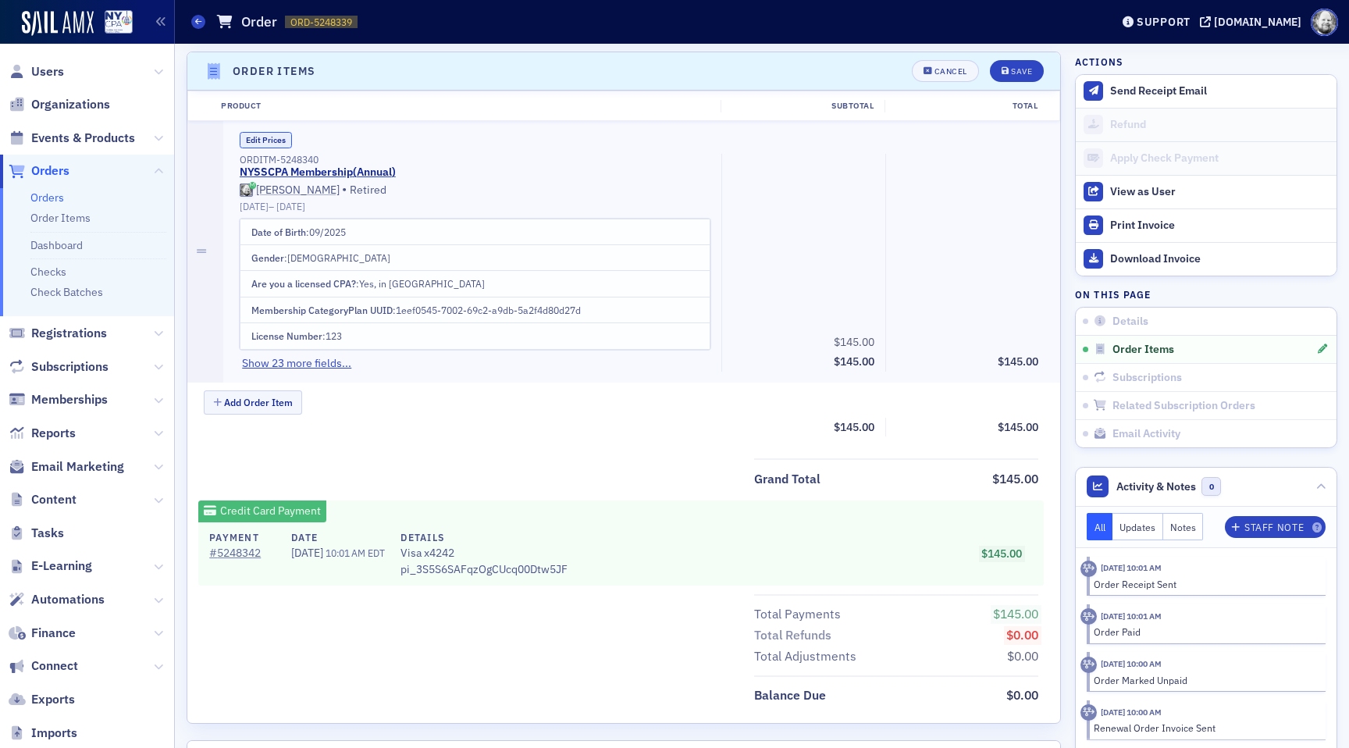
click at [267, 138] on button "Edit Prices" at bounding box center [266, 140] width 52 height 16
click at [859, 342] on input "145.00" at bounding box center [842, 340] width 76 height 22
type input "146.00"
click at [1015, 78] on button "Save" at bounding box center [1017, 71] width 54 height 22
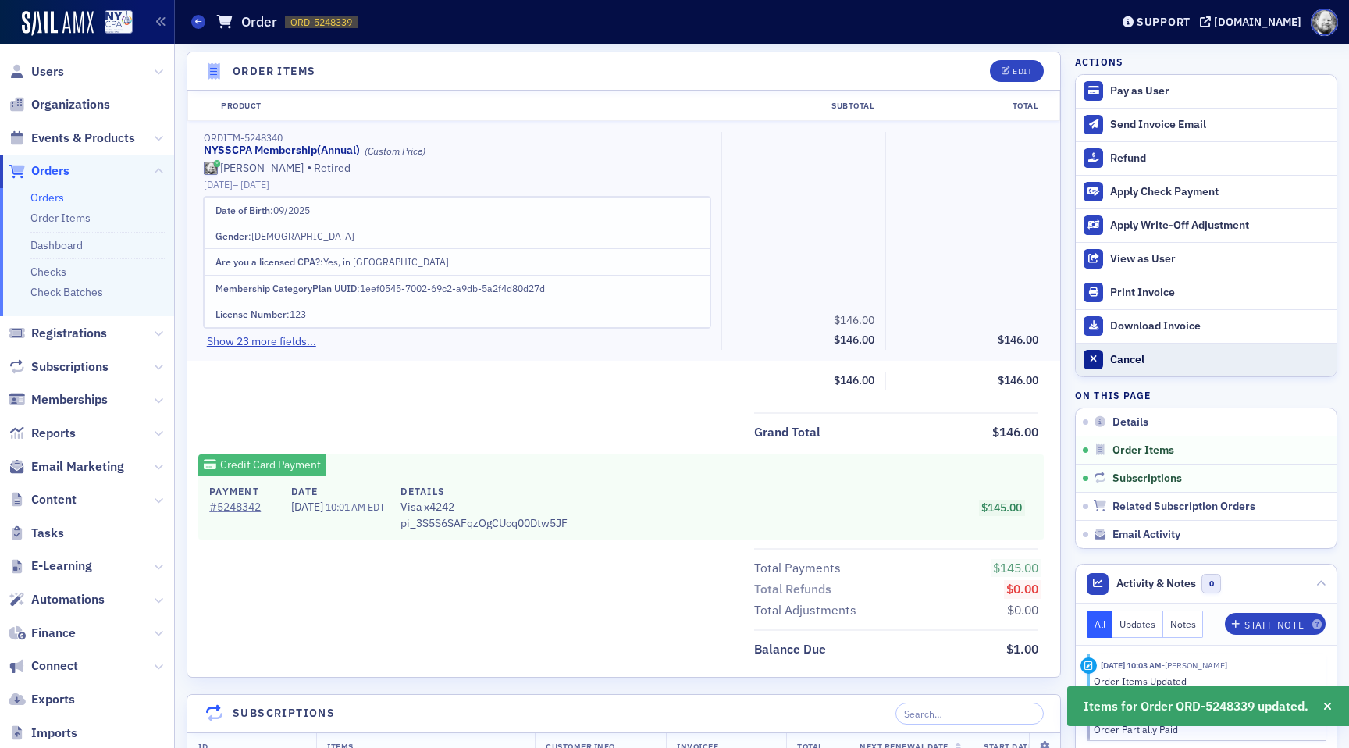
click at [1108, 361] on button "Cancel" at bounding box center [1205, 360] width 261 height 34
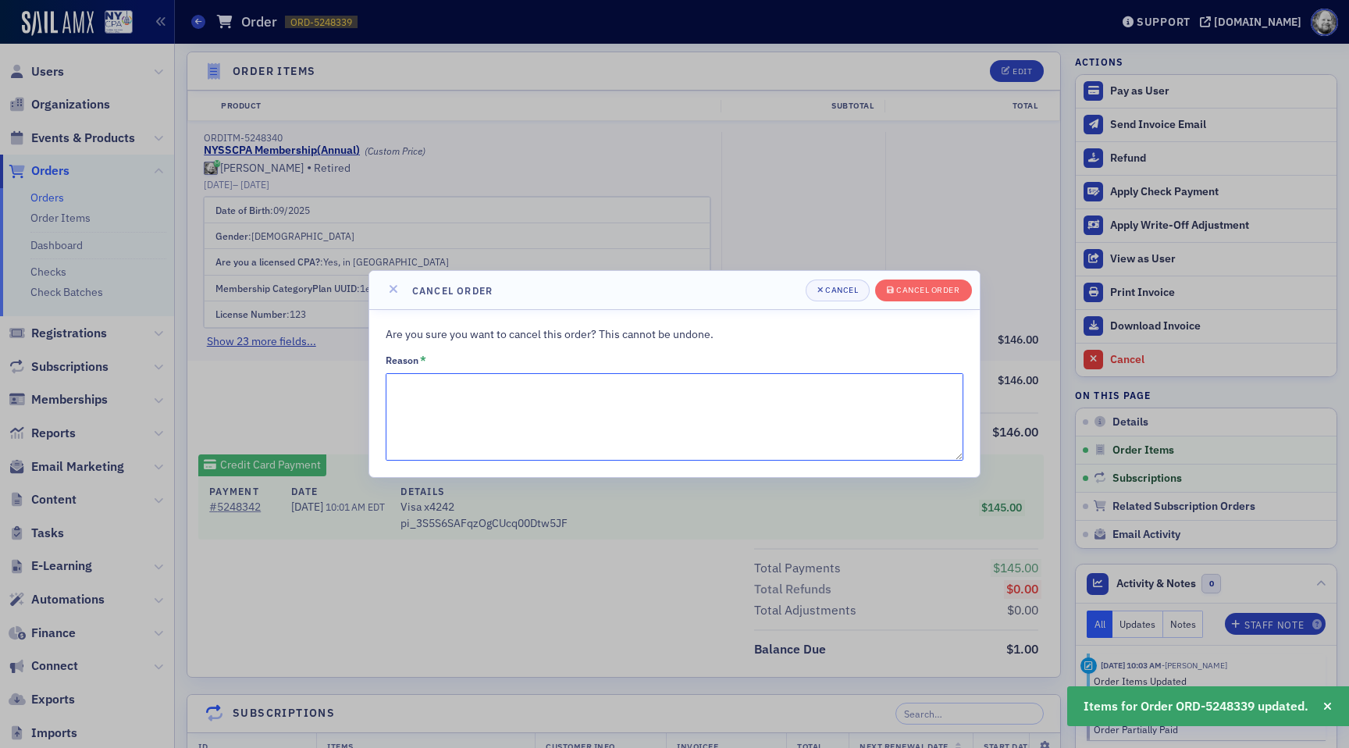
click at [740, 422] on textarea "Reason *" at bounding box center [674, 416] width 577 height 87
type textarea "testing"
click at [949, 297] on button "Cancel order" at bounding box center [923, 290] width 96 height 22
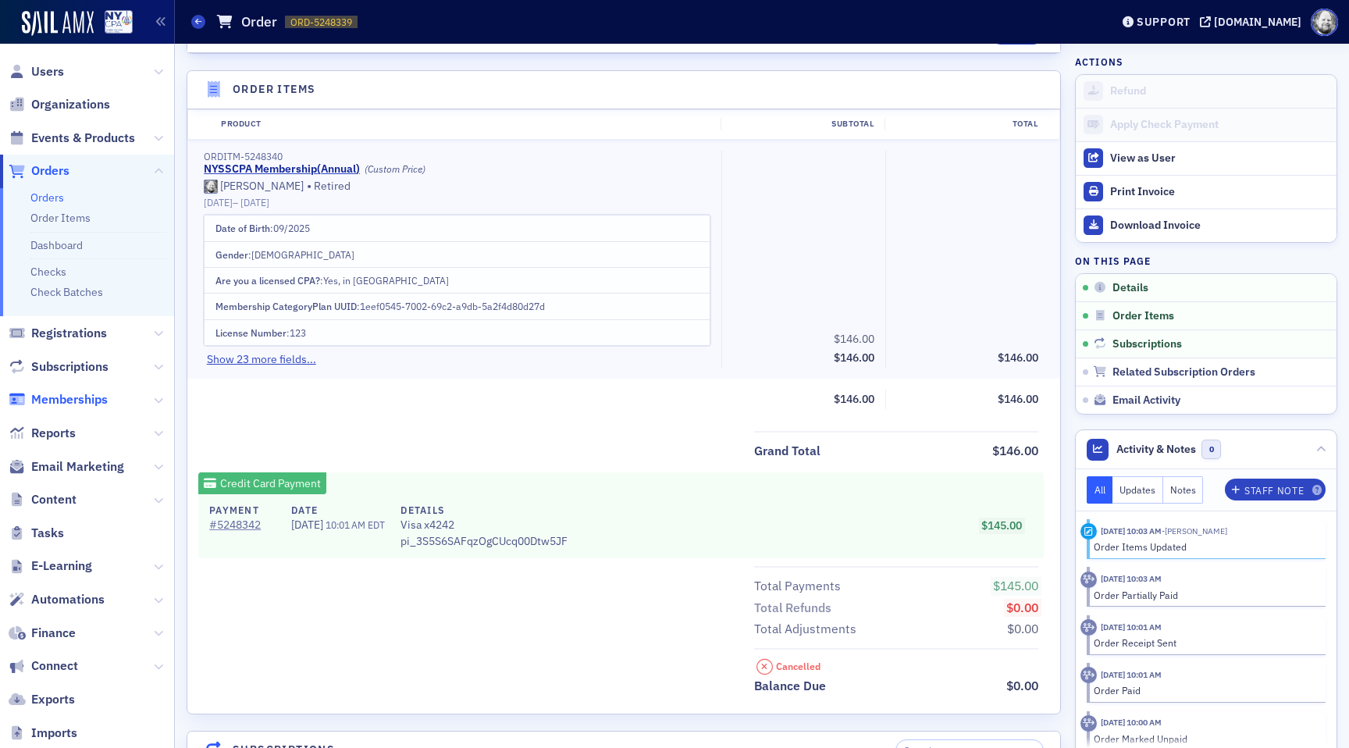
click at [65, 396] on span "Memberships" at bounding box center [69, 399] width 76 height 17
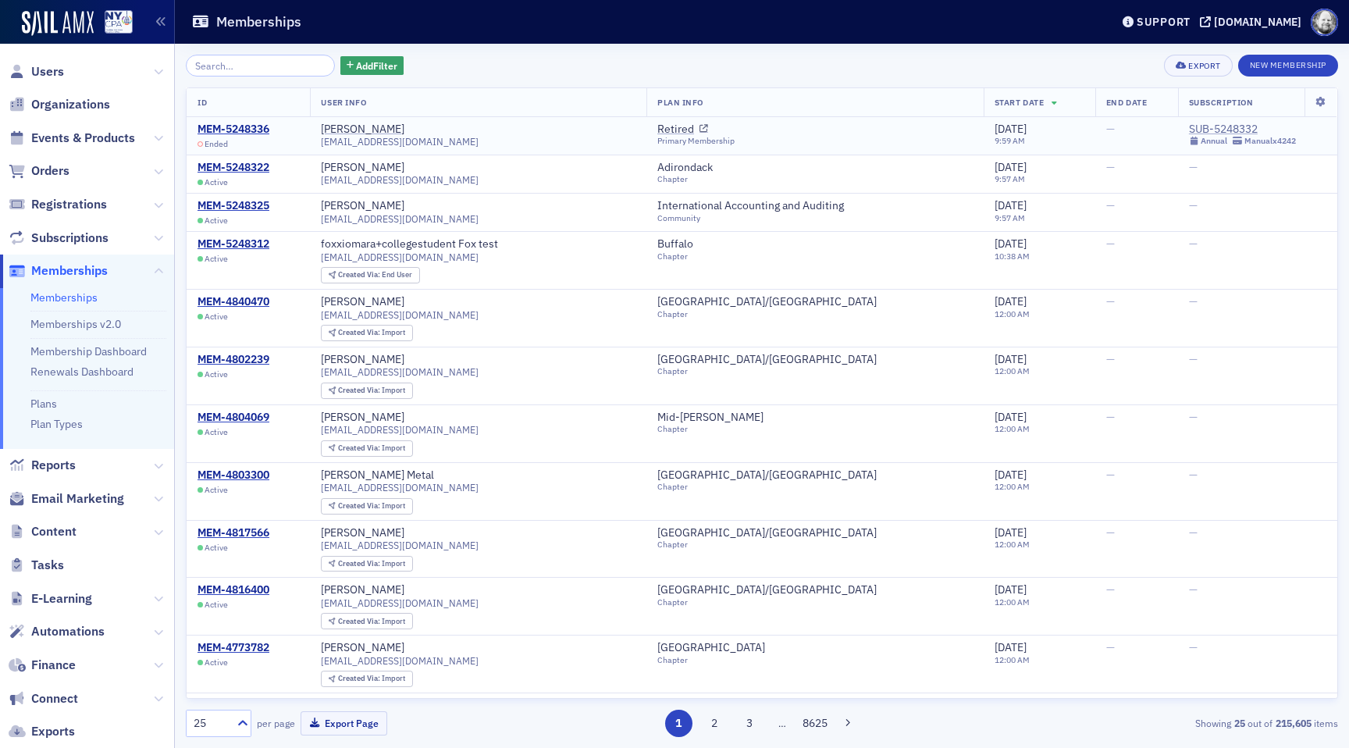
click at [1214, 126] on div "SUB-5248332" at bounding box center [1242, 130] width 107 height 14
click at [258, 168] on div "MEM-5248322" at bounding box center [233, 168] width 72 height 14
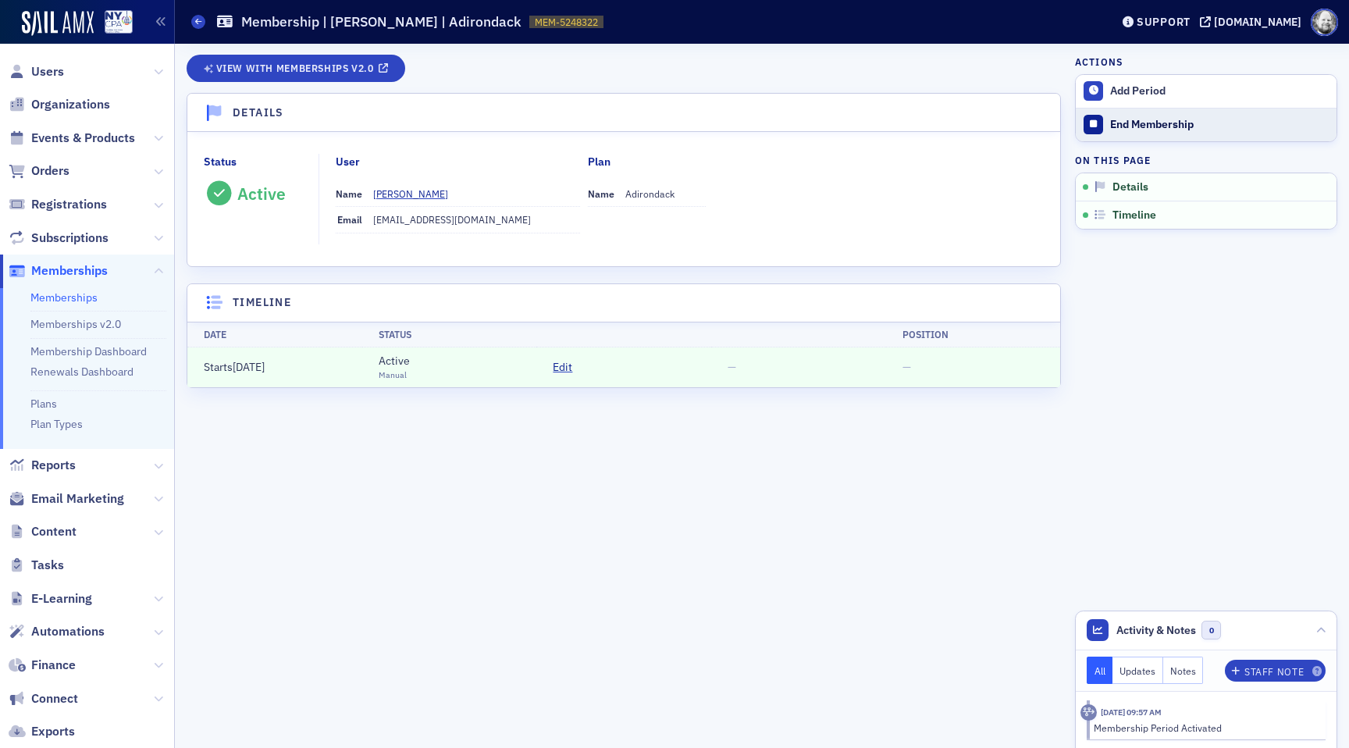
click at [1136, 124] on div "End Membership" at bounding box center [1219, 125] width 219 height 14
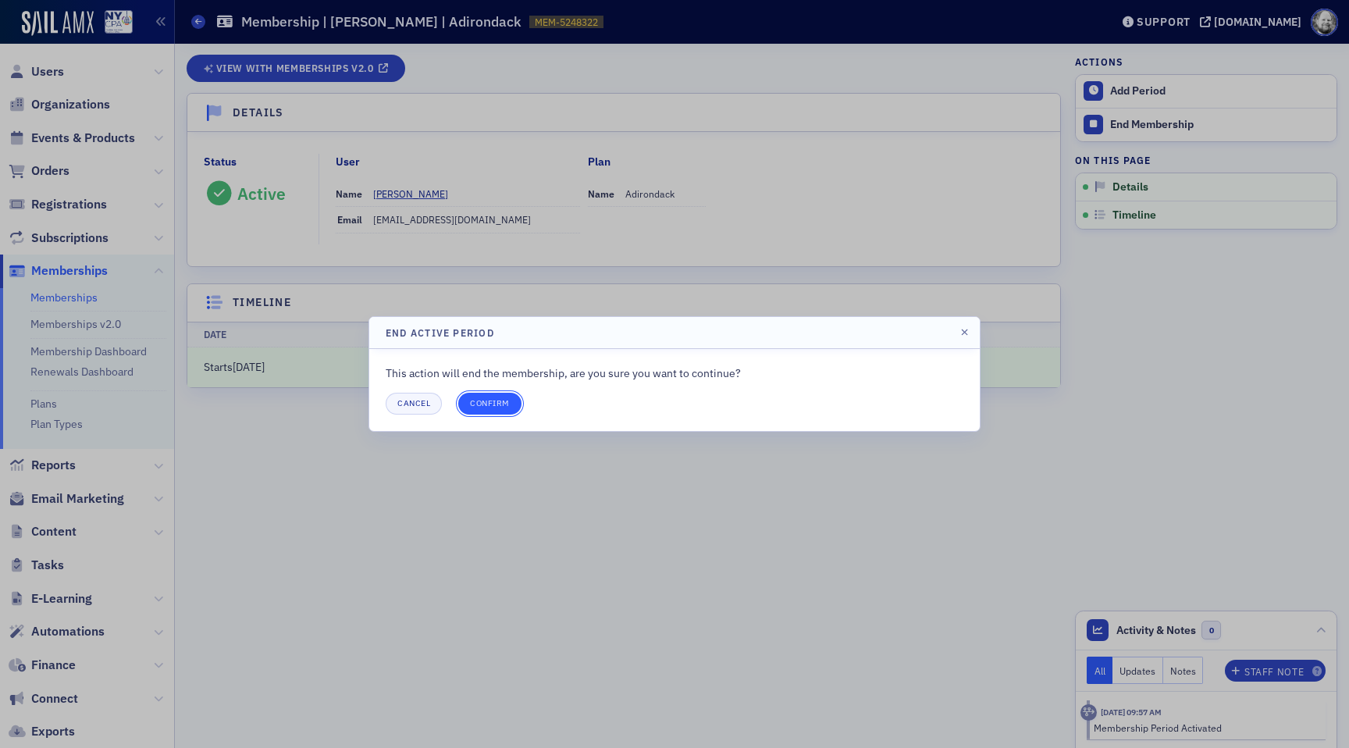
click at [503, 409] on button "Confirm" at bounding box center [489, 404] width 63 height 22
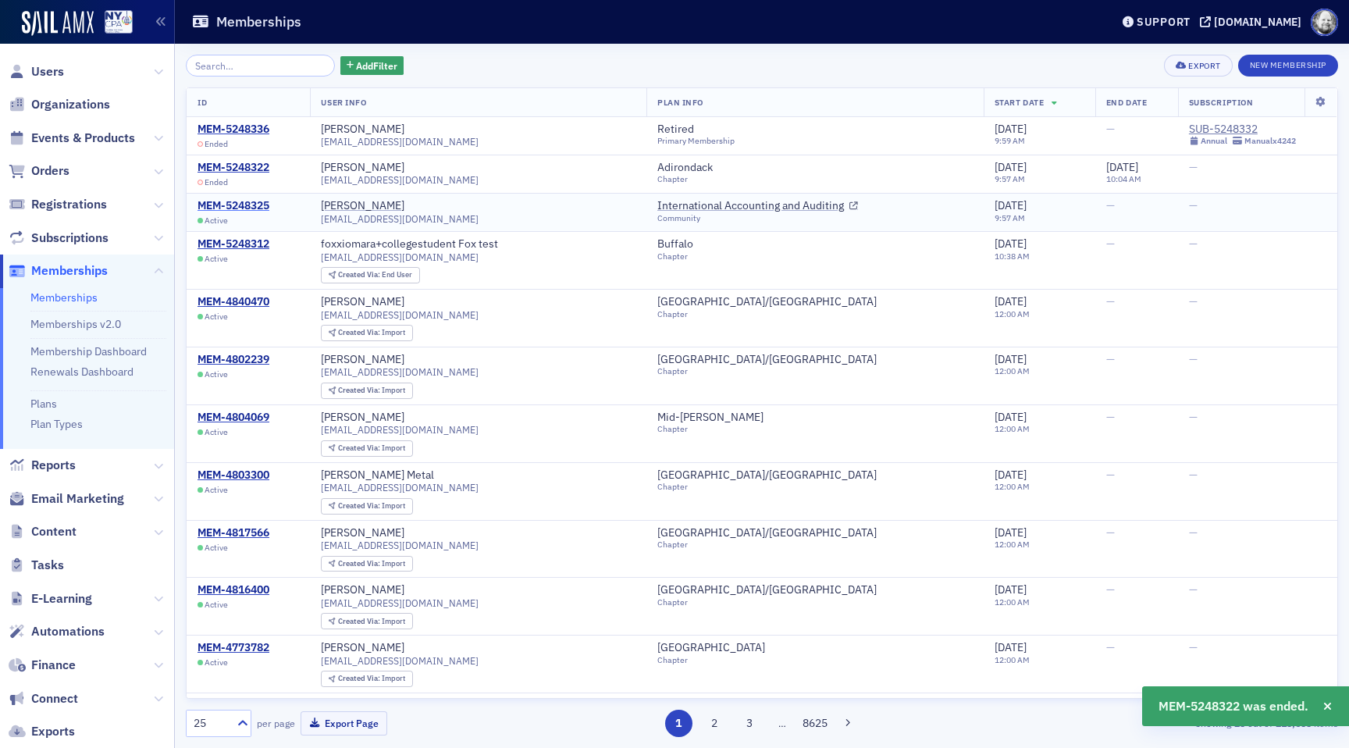
click at [243, 199] on div "MEM-5248325" at bounding box center [233, 206] width 72 height 14
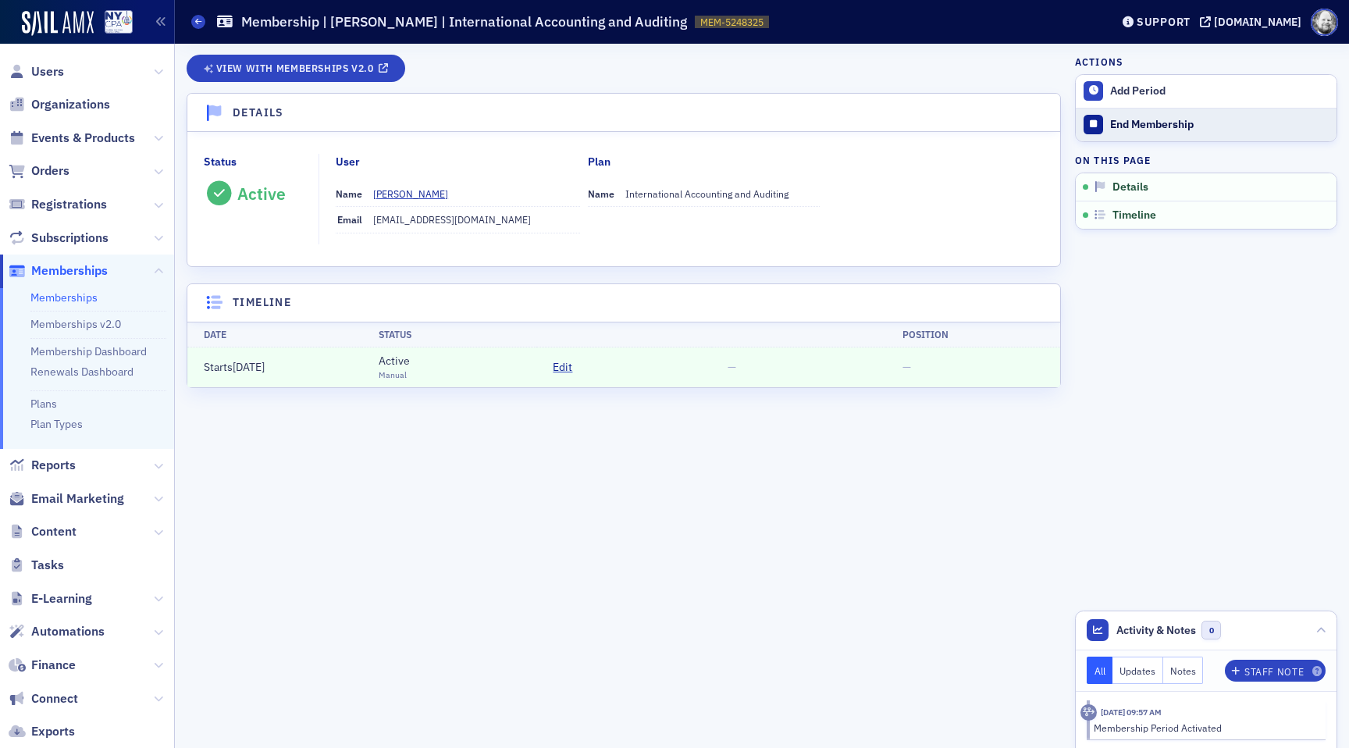
click at [1121, 138] on button "End Membership" at bounding box center [1205, 125] width 261 height 34
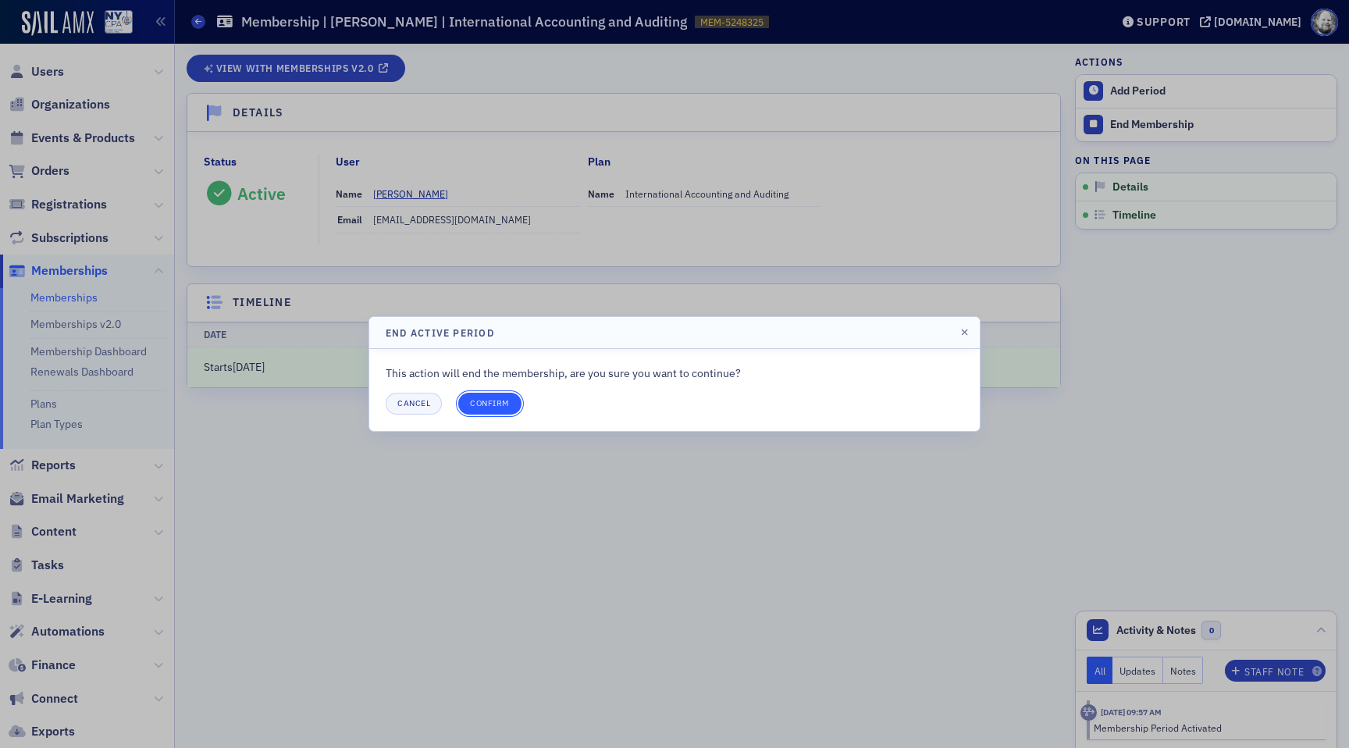
click at [489, 406] on button "Confirm" at bounding box center [489, 404] width 63 height 22
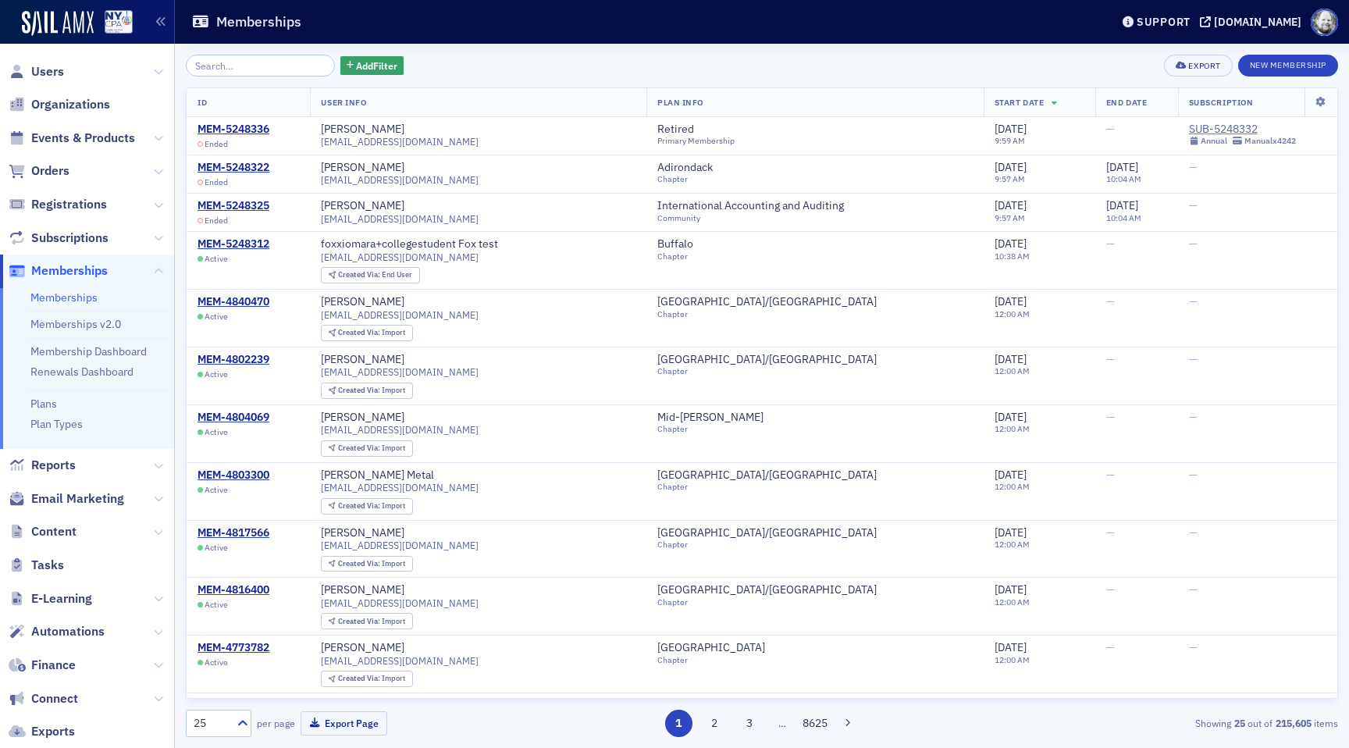
click at [1213, 29] on div "Support nysscpa.production.sailamx.com" at bounding box center [1231, 22] width 235 height 27
click at [1214, 24] on div "[DOMAIN_NAME]" at bounding box center [1257, 22] width 87 height 14
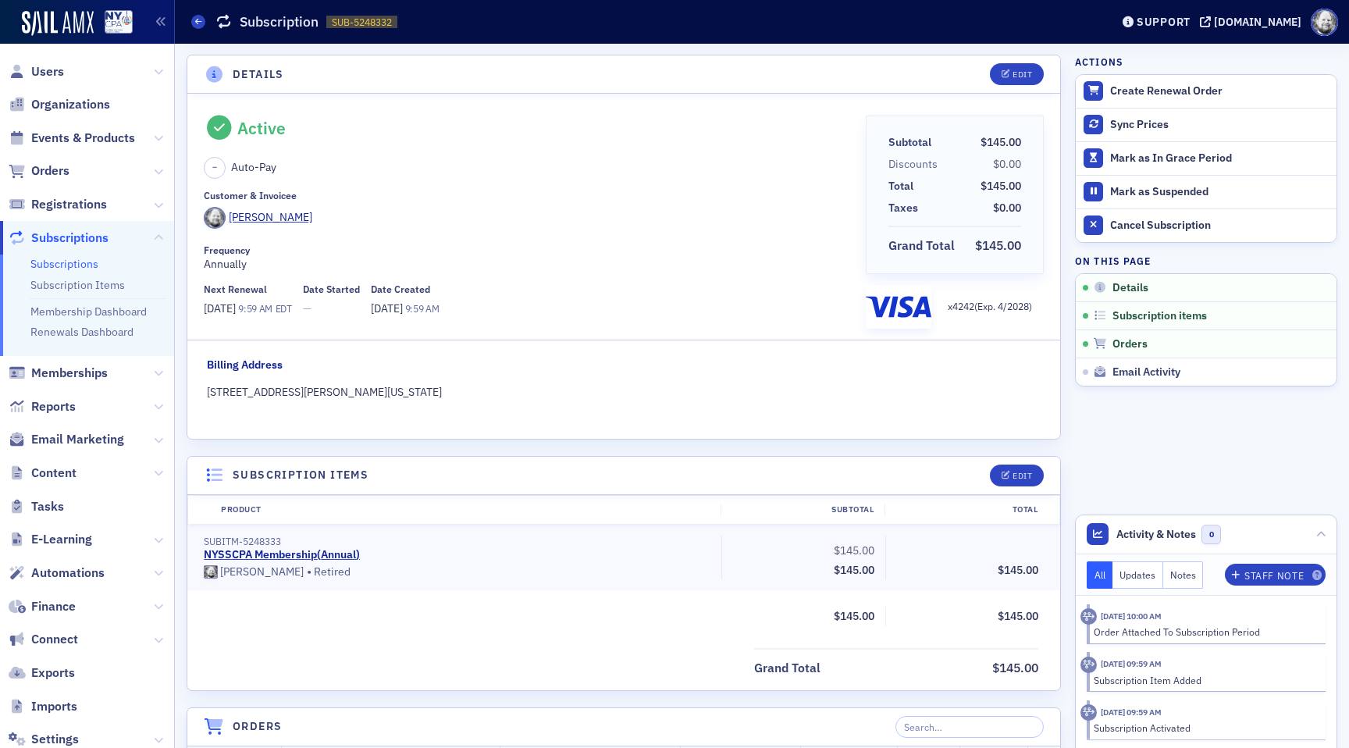
click at [1168, 229] on div "Cancel Subscription" at bounding box center [1219, 226] width 219 height 14
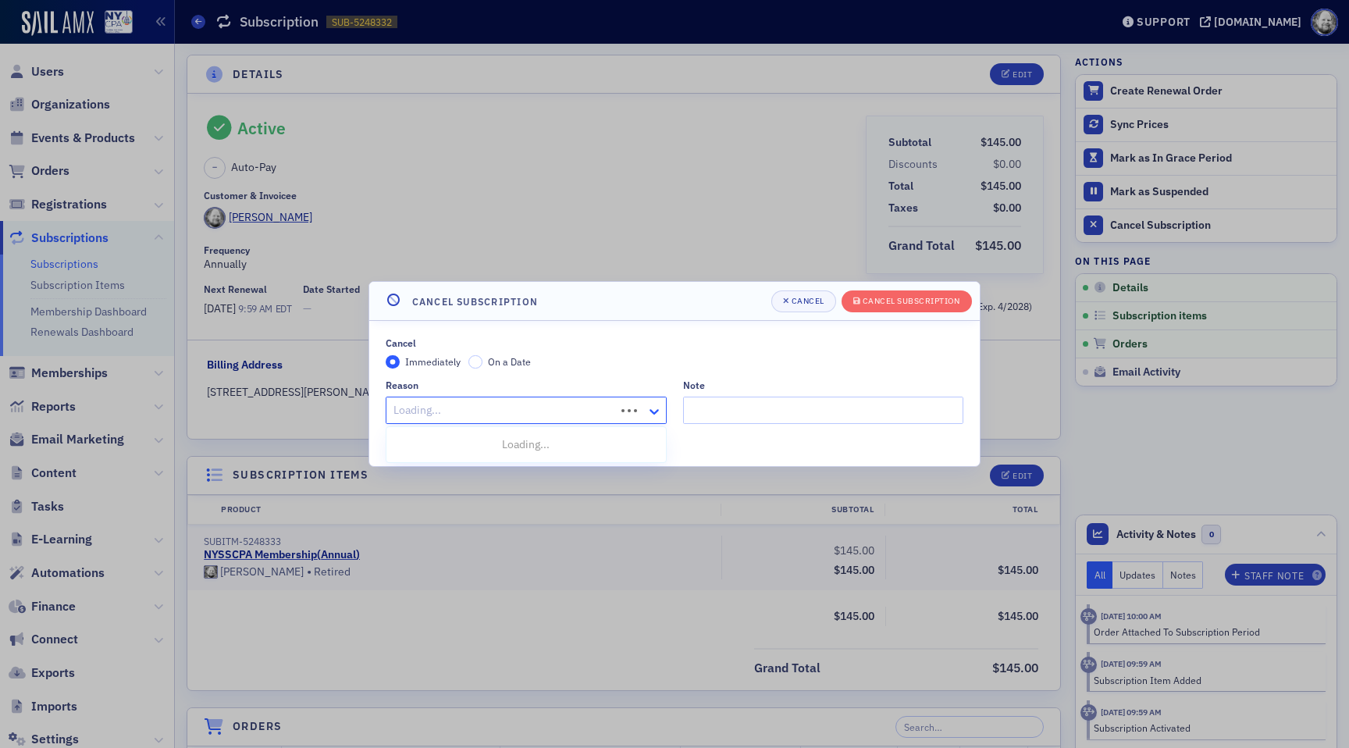
click at [648, 415] on icon at bounding box center [654, 411] width 16 height 16
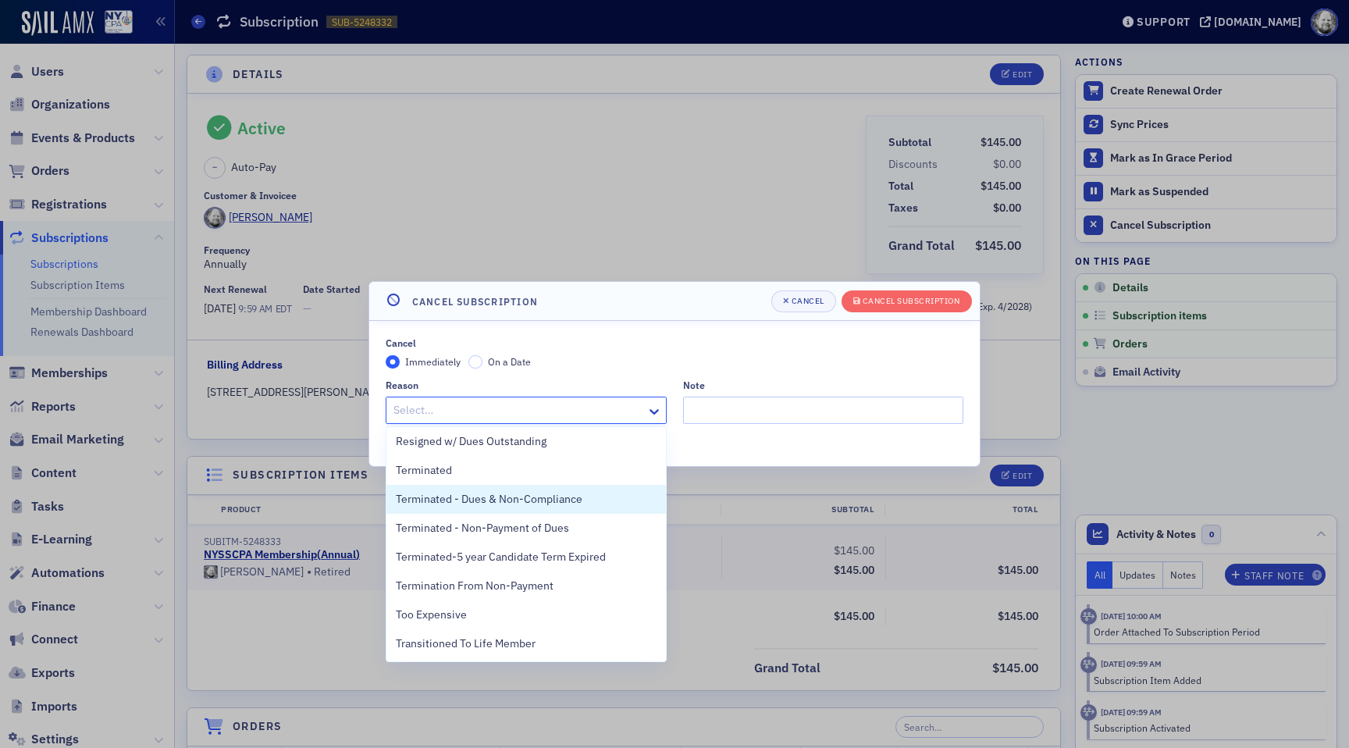
scroll to position [705, 0]
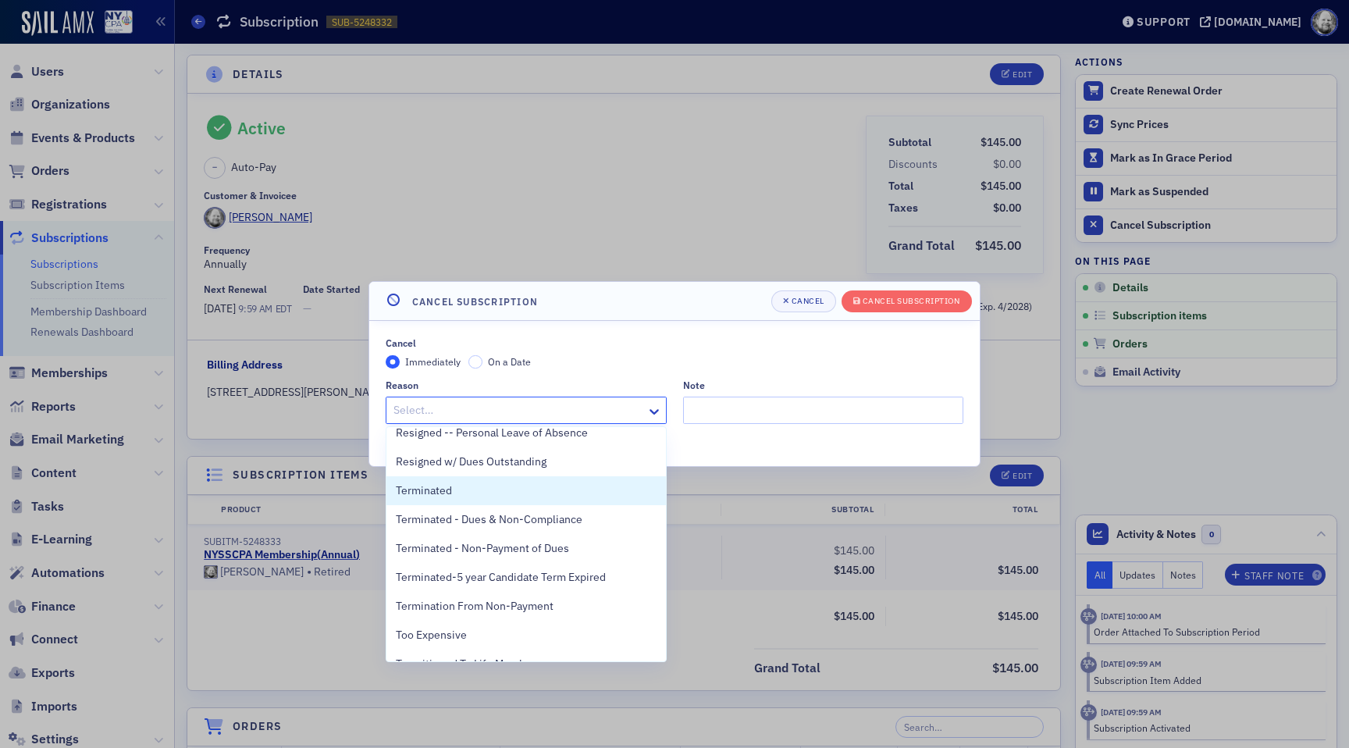
click at [616, 489] on div "Terminated" at bounding box center [526, 490] width 261 height 16
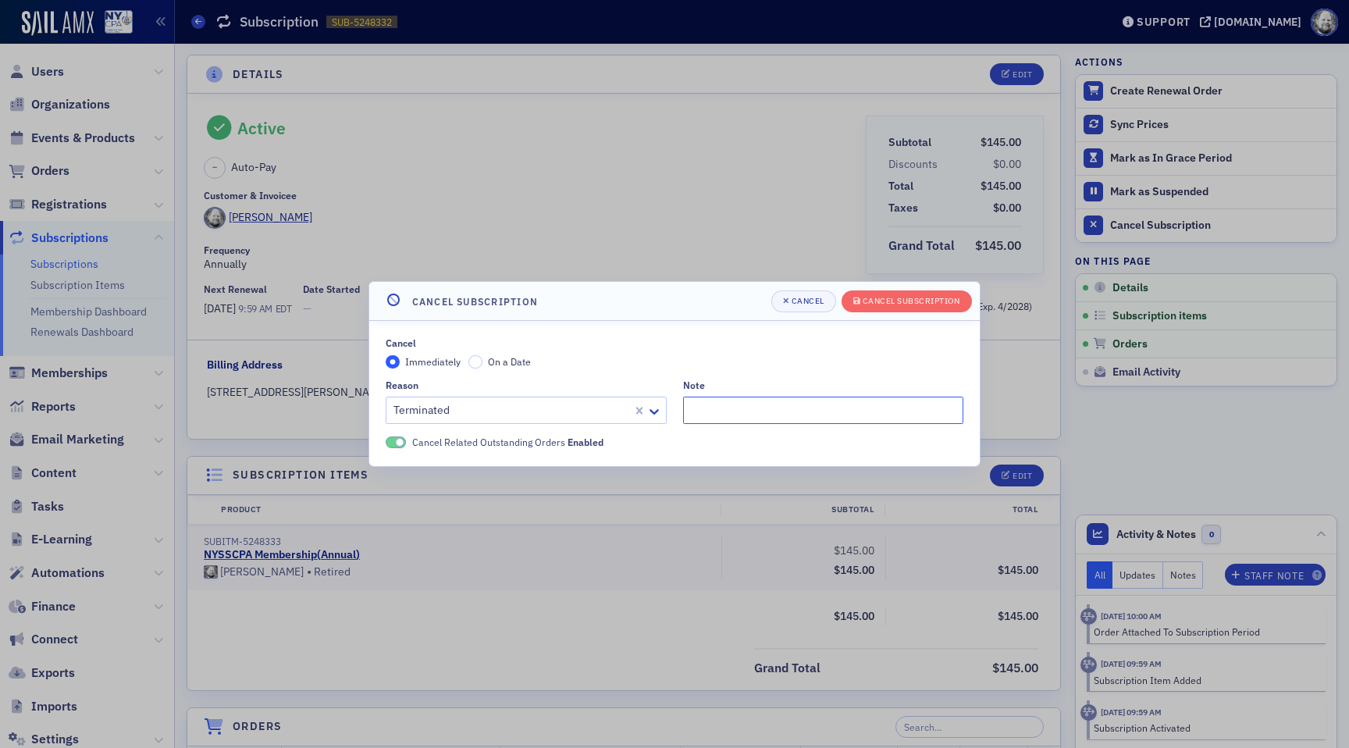
click at [720, 397] on input "Note" at bounding box center [823, 409] width 281 height 27
type input "testing"
click at [905, 304] on div "Cancel Subscription" at bounding box center [911, 301] width 98 height 9
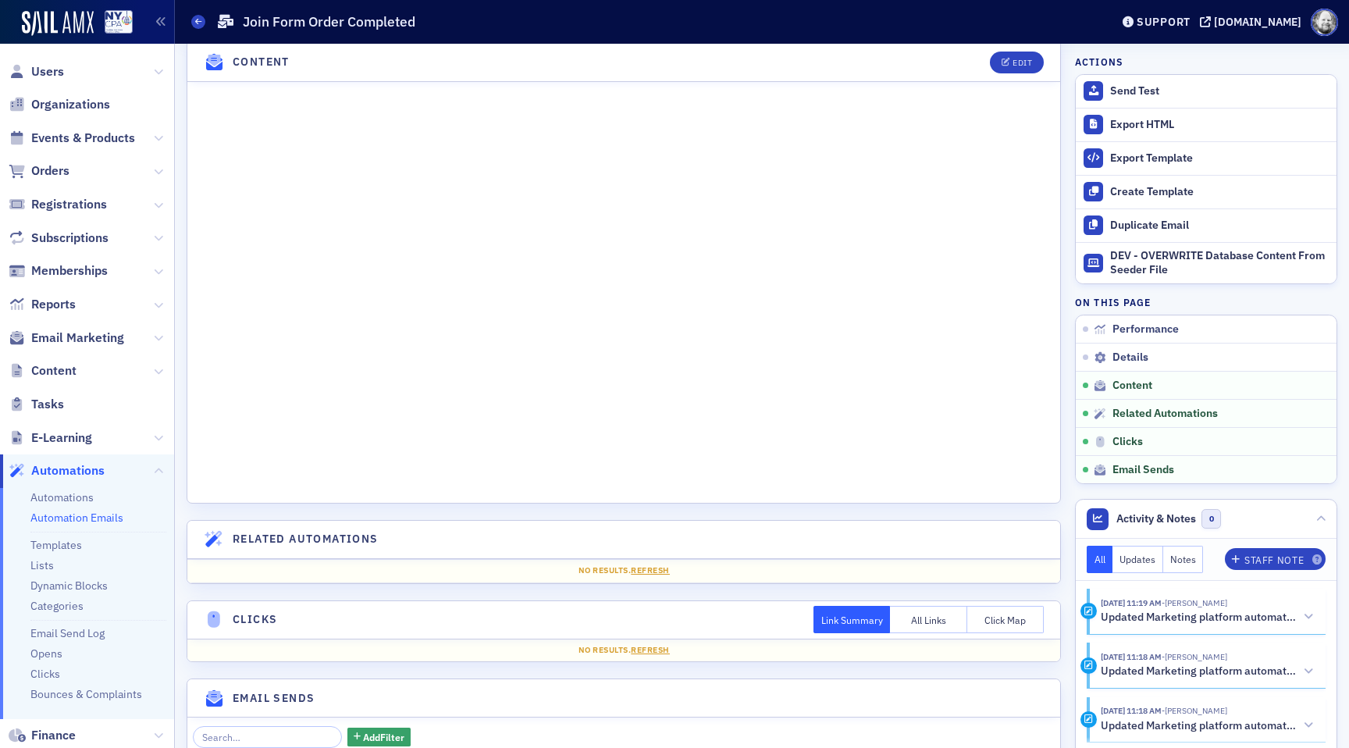
scroll to position [1626, 0]
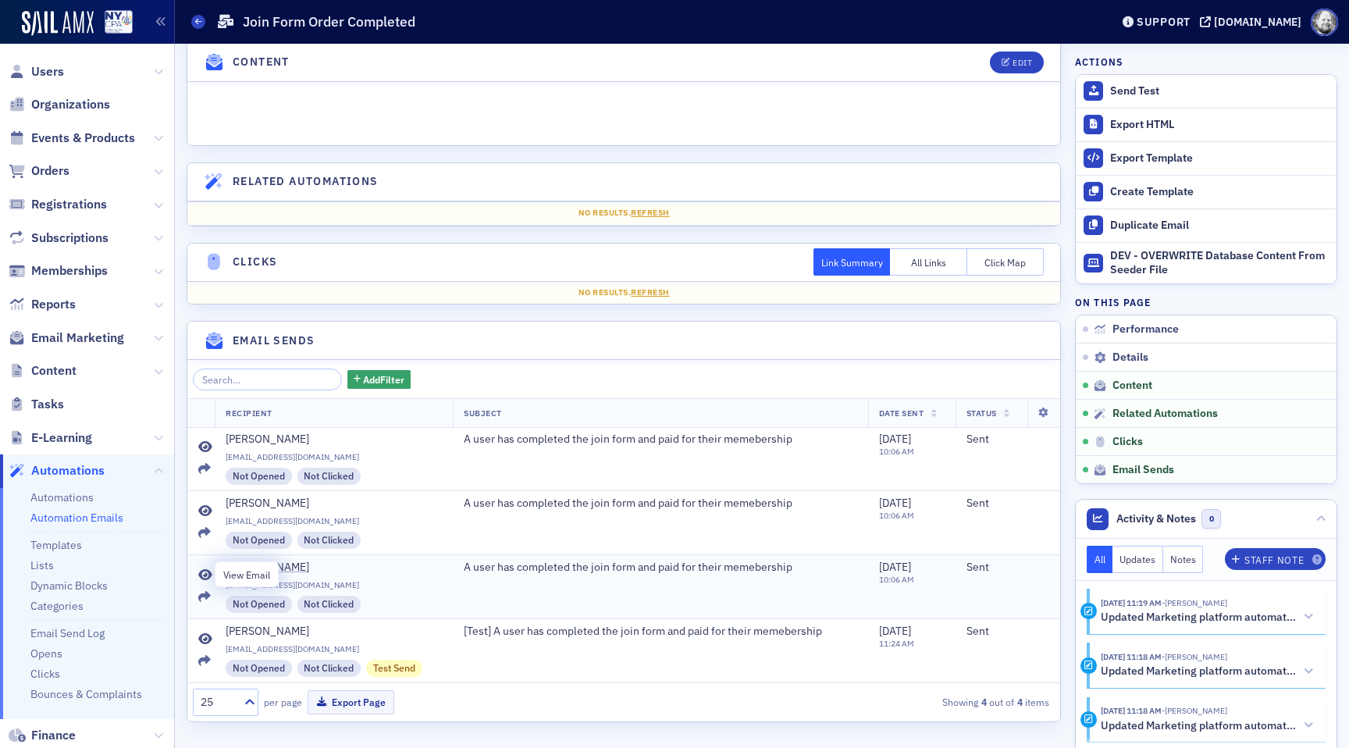
click at [203, 573] on icon at bounding box center [205, 575] width 14 height 12
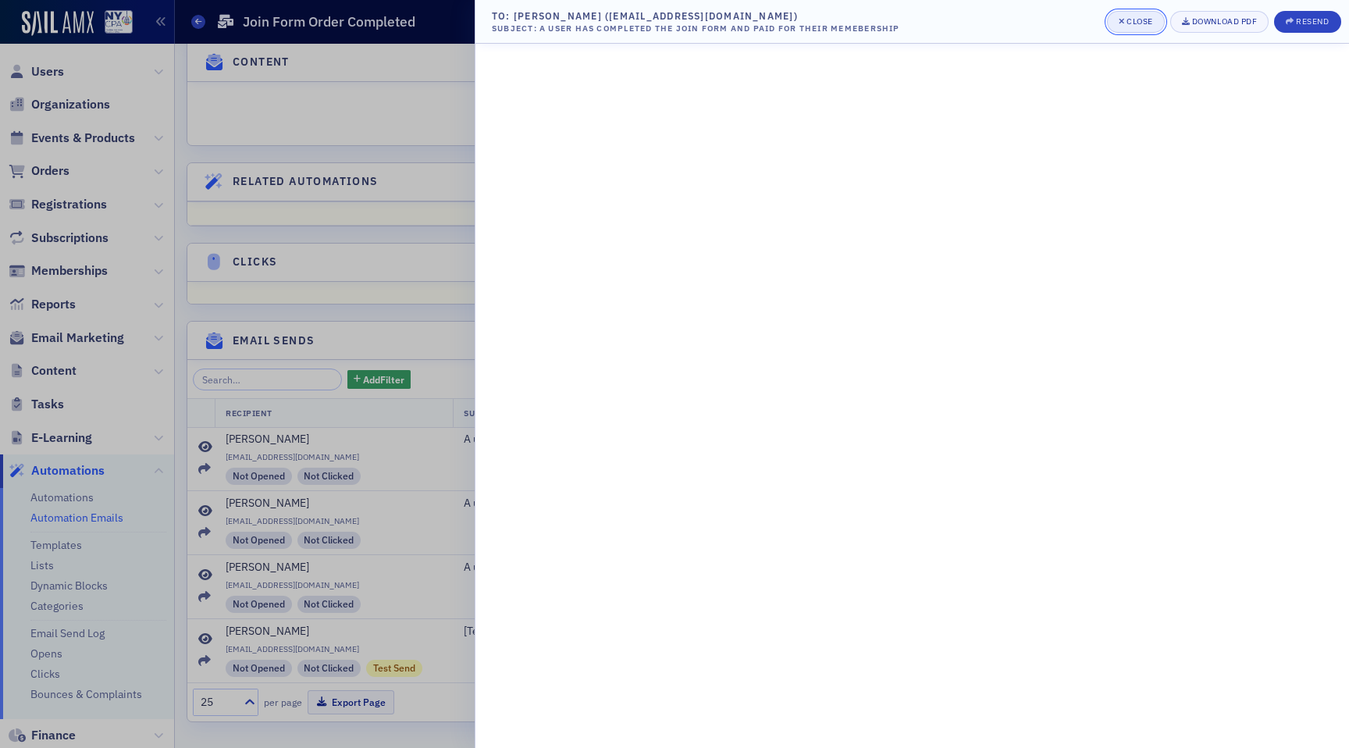
click at [1128, 17] on div "Close" at bounding box center [1139, 21] width 27 height 9
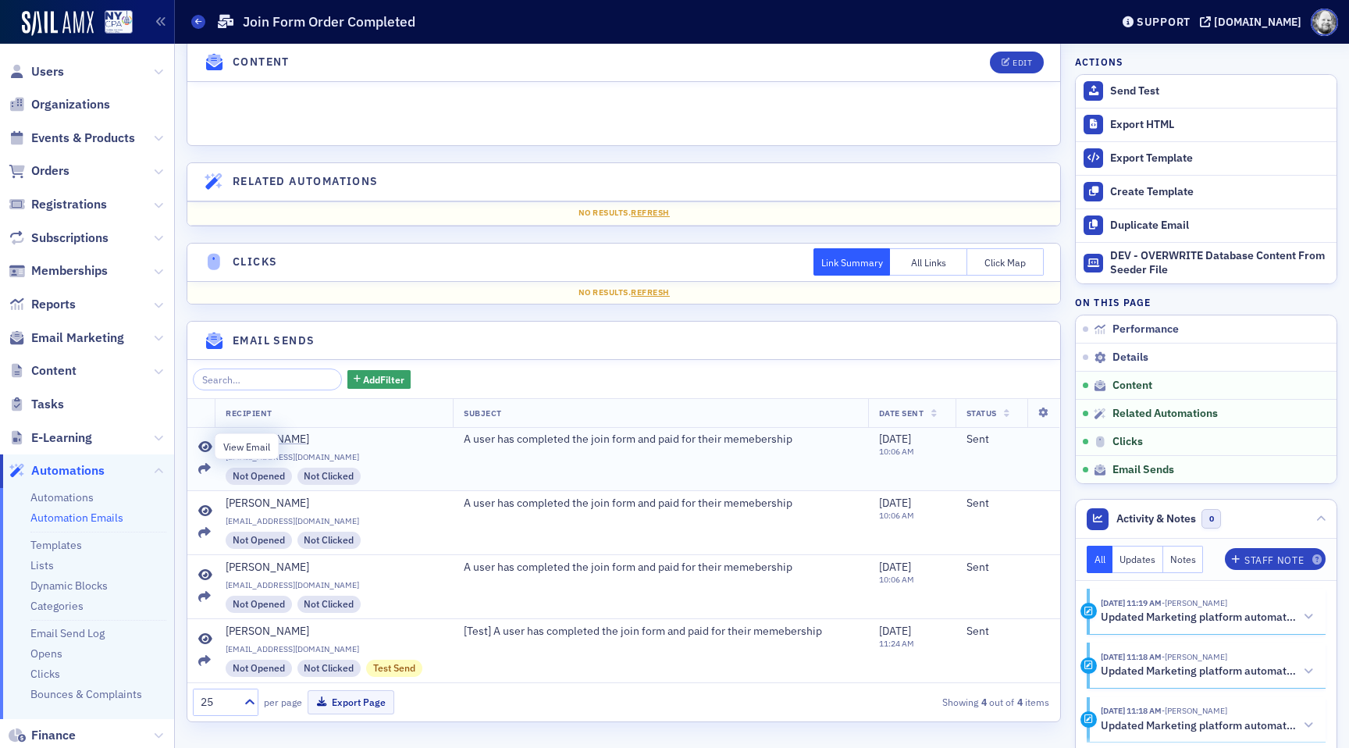
click at [209, 446] on icon at bounding box center [205, 447] width 14 height 12
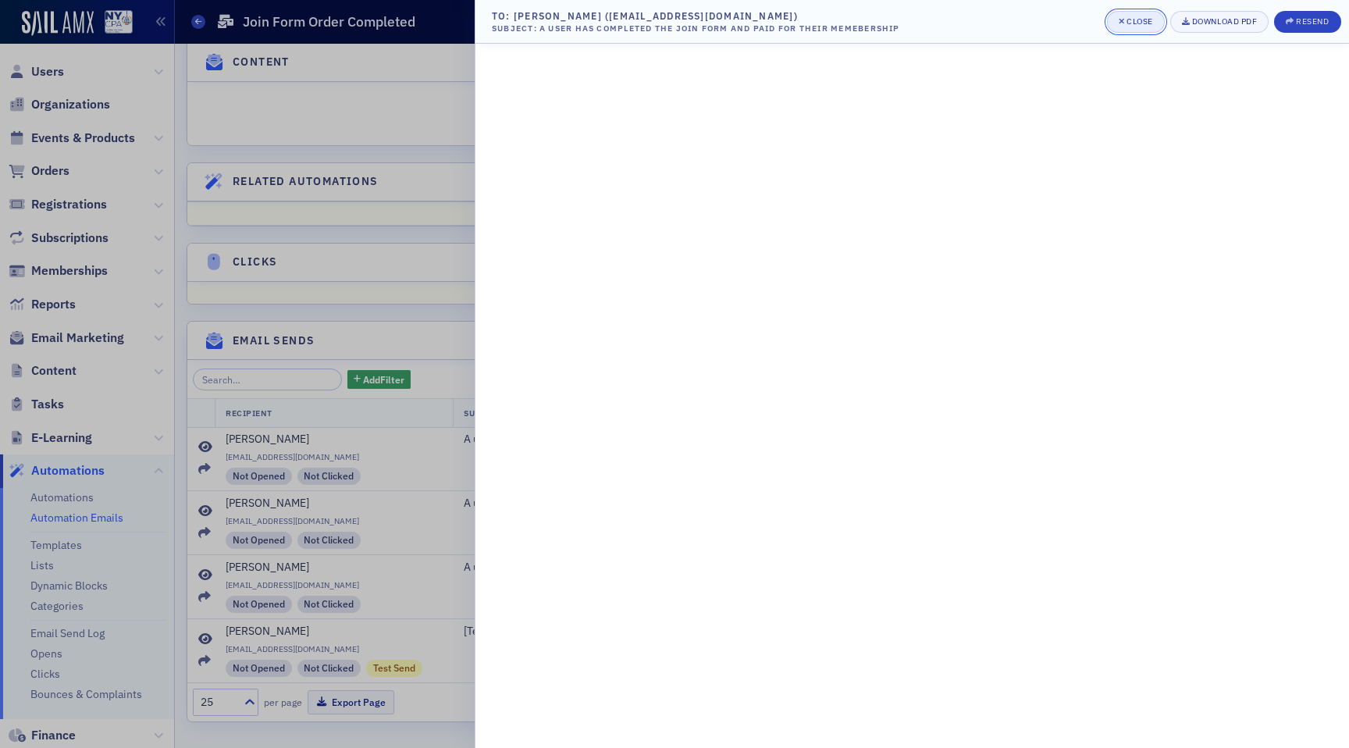
click at [1126, 26] on div "Close" at bounding box center [1139, 21] width 27 height 9
